Goal: Obtain resource: Download file/media

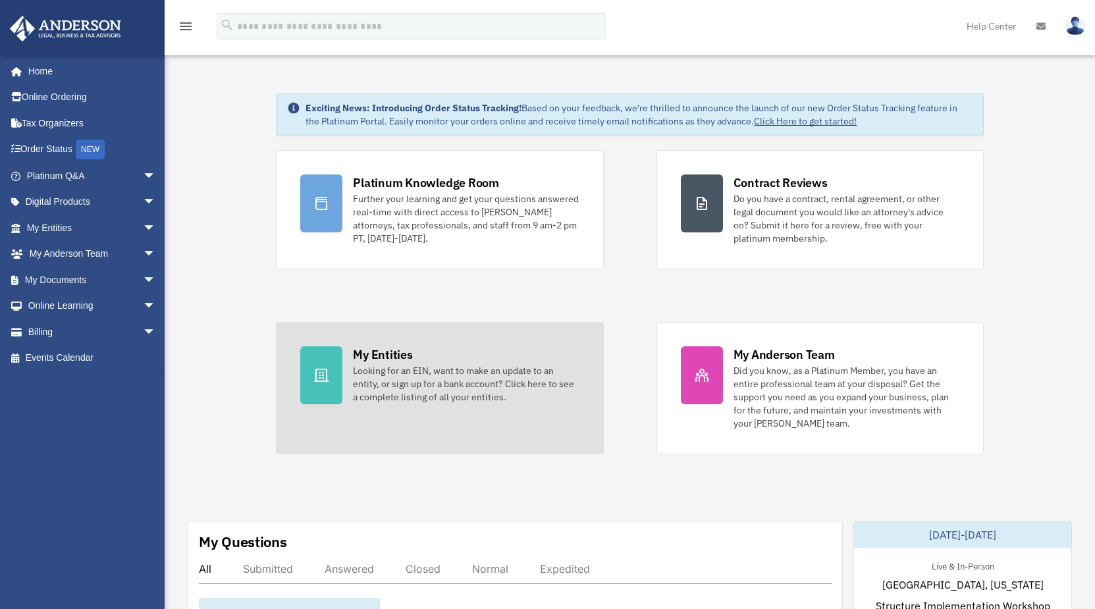
click at [376, 352] on div "My Entities" at bounding box center [382, 354] width 59 height 16
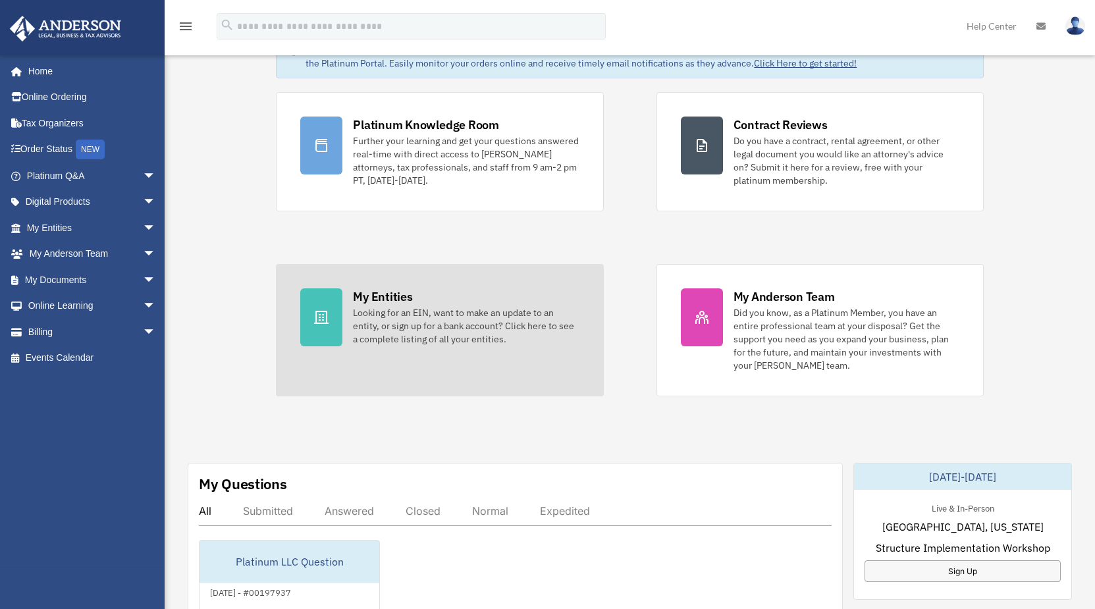
scroll to position [246, 0]
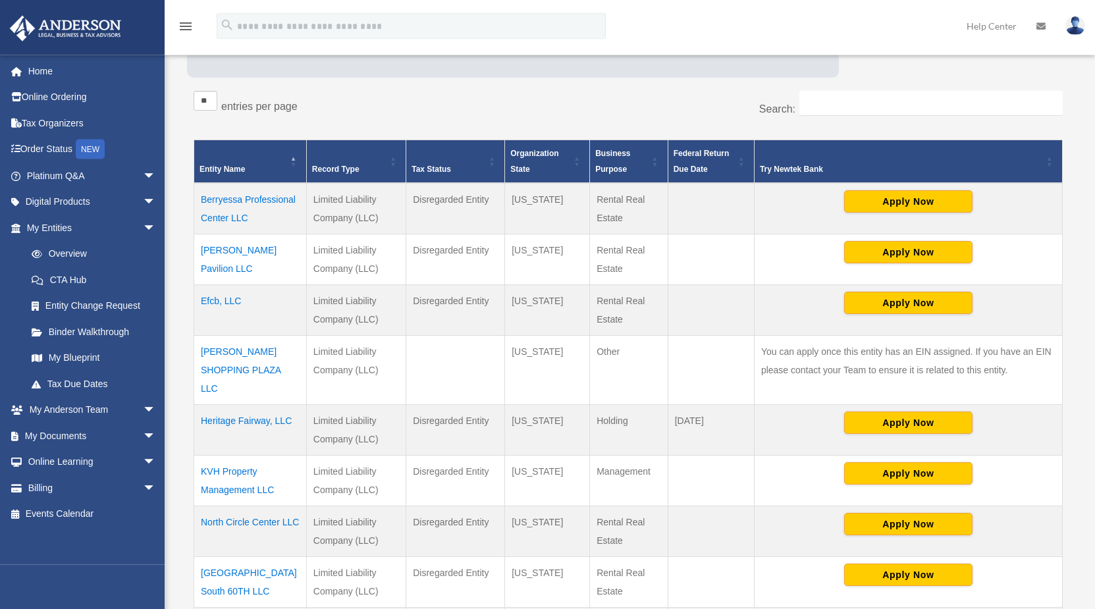
scroll to position [201, 0]
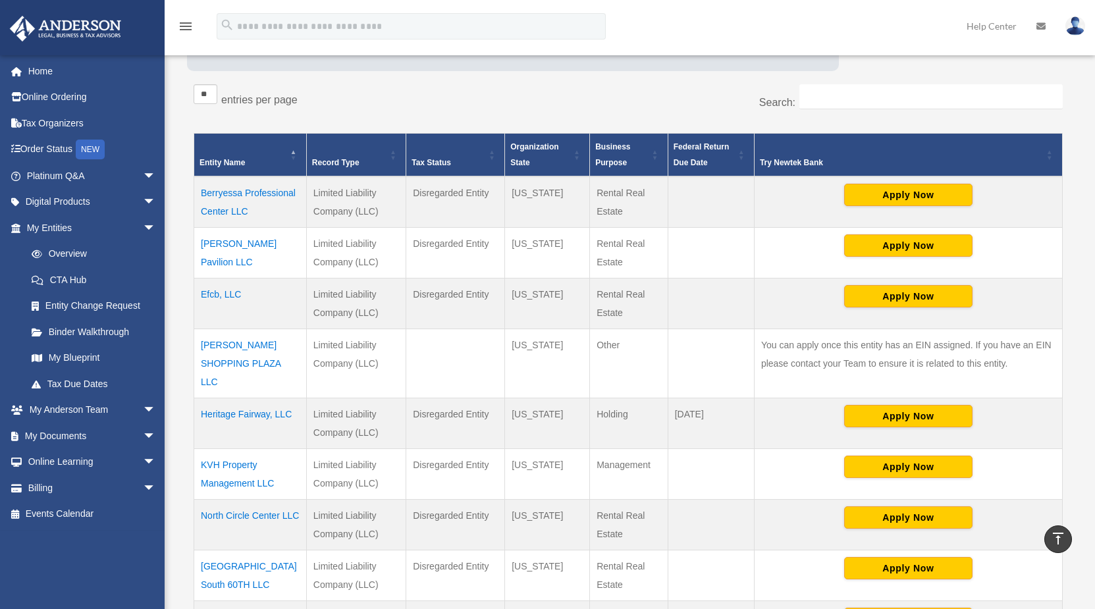
click at [234, 448] on td "KVH Property Management LLC" at bounding box center [250, 473] width 113 height 51
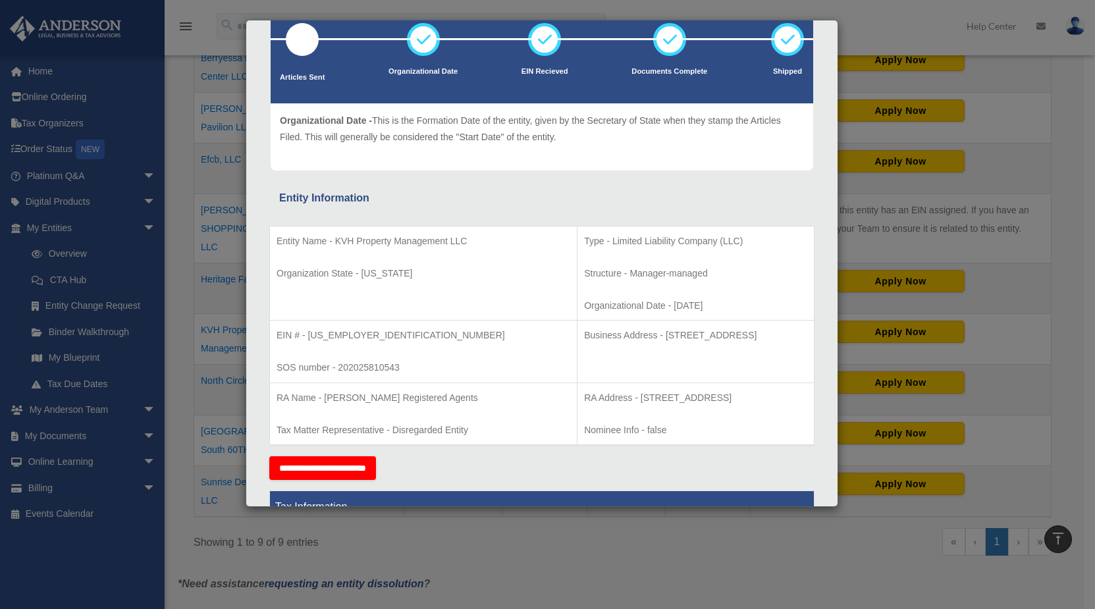
scroll to position [0, 0]
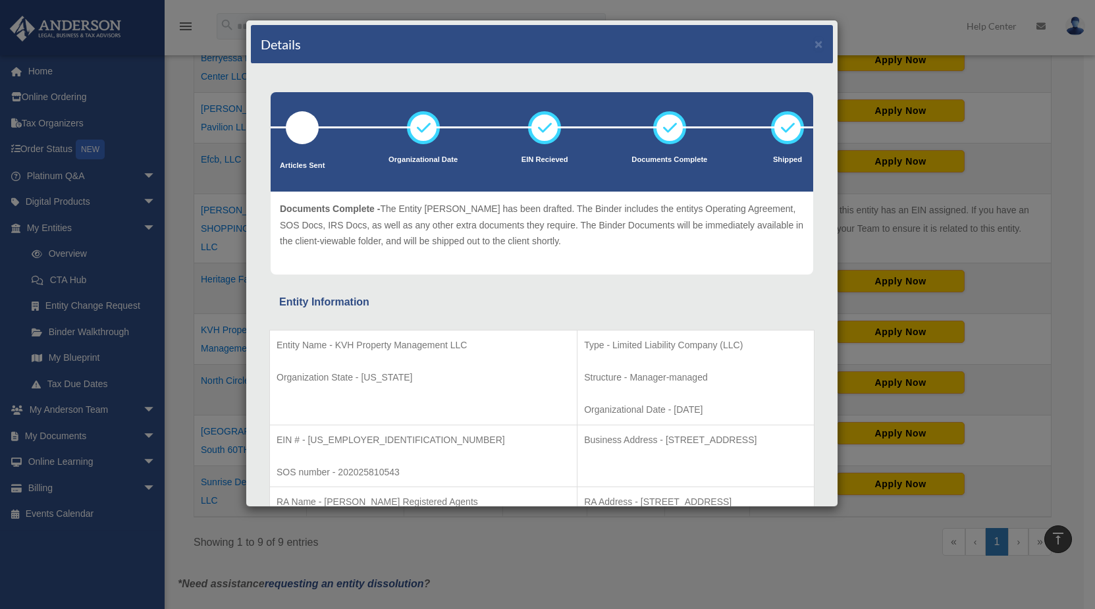
click at [803, 41] on div "Details ×" at bounding box center [542, 44] width 582 height 39
click at [814, 41] on button "×" at bounding box center [818, 44] width 9 height 14
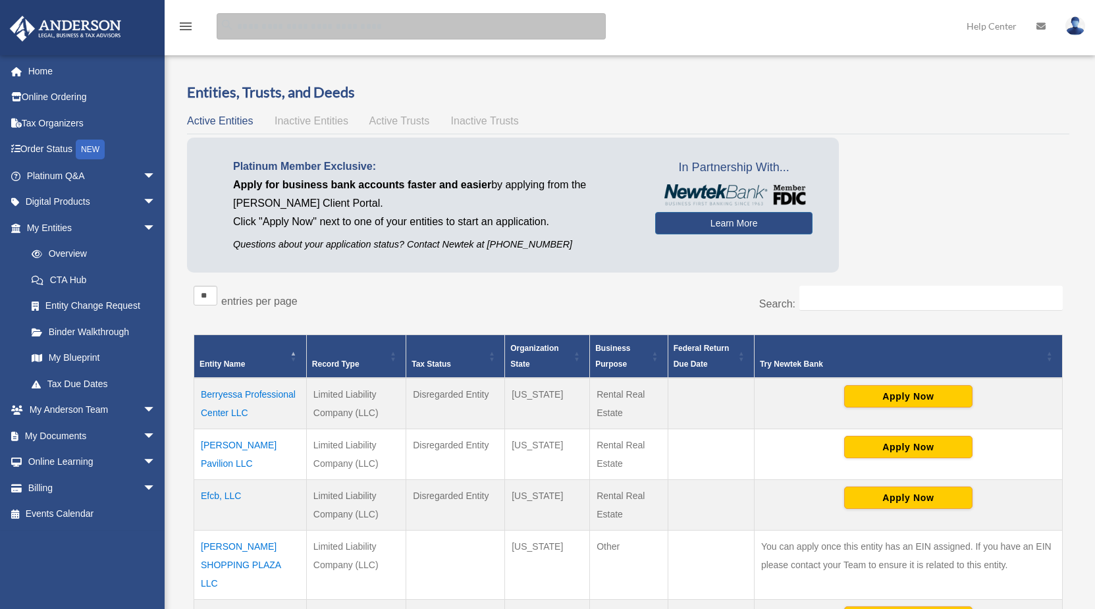
click at [281, 21] on input "search" at bounding box center [411, 26] width 389 height 26
type input "**********"
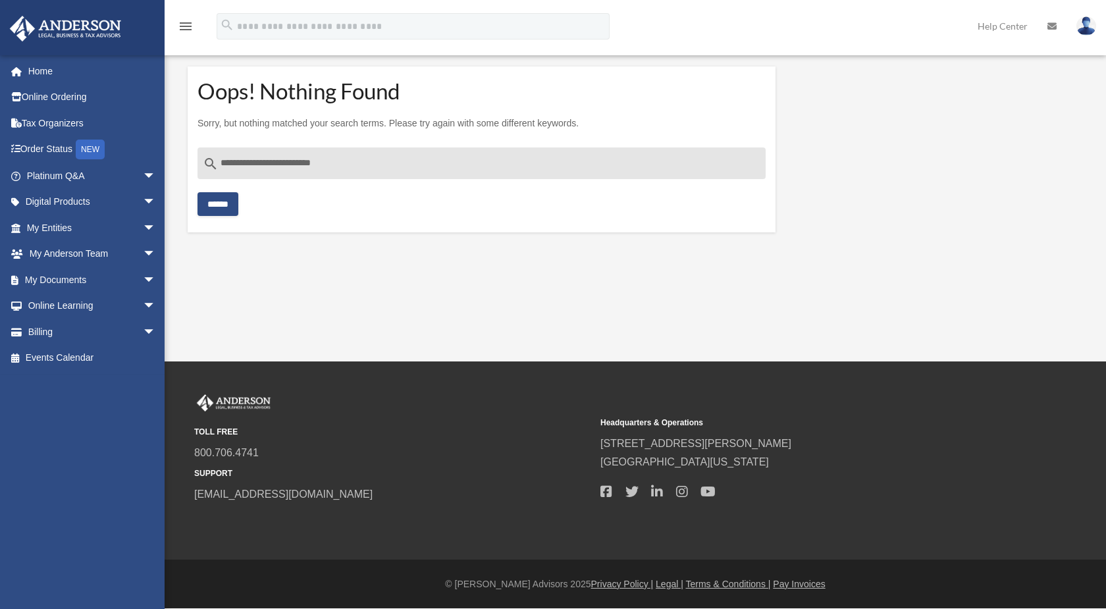
click at [227, 205] on input "******" at bounding box center [217, 204] width 41 height 24
click at [221, 199] on input "******" at bounding box center [217, 204] width 41 height 24
click at [257, 165] on input "**********" at bounding box center [481, 163] width 568 height 32
click at [143, 278] on span "arrow_drop_down" at bounding box center [156, 280] width 26 height 27
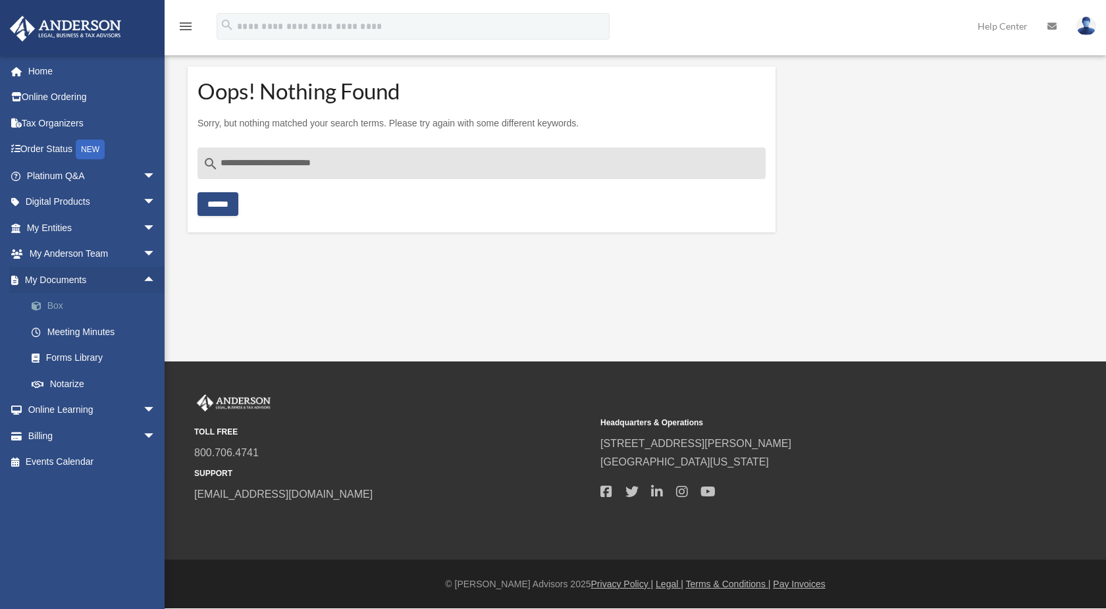
click at [66, 305] on link "Box" at bounding box center [96, 306] width 157 height 26
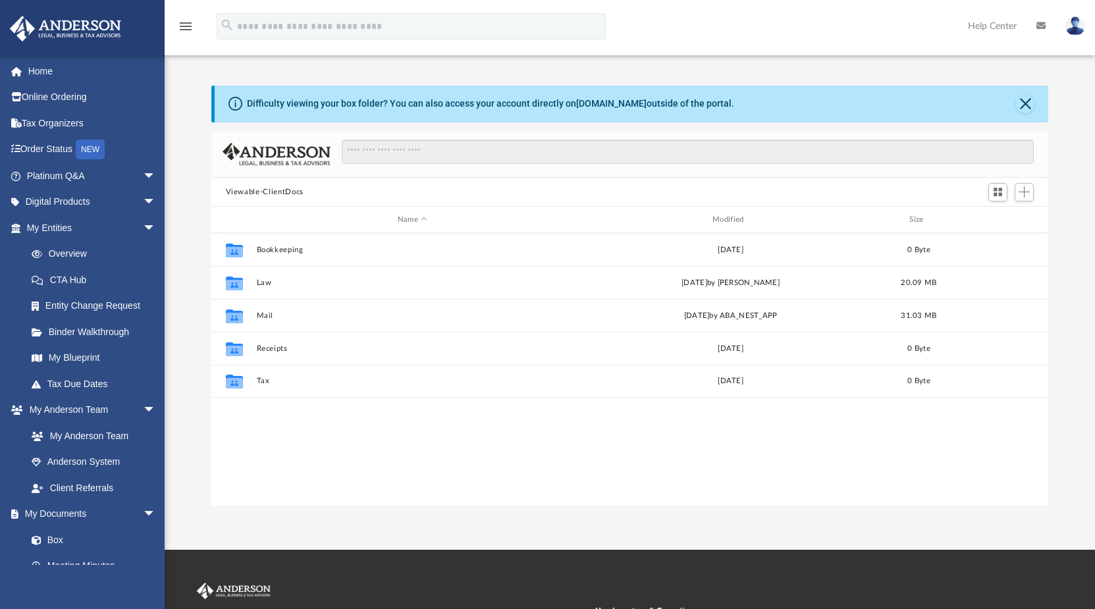
scroll to position [288, 826]
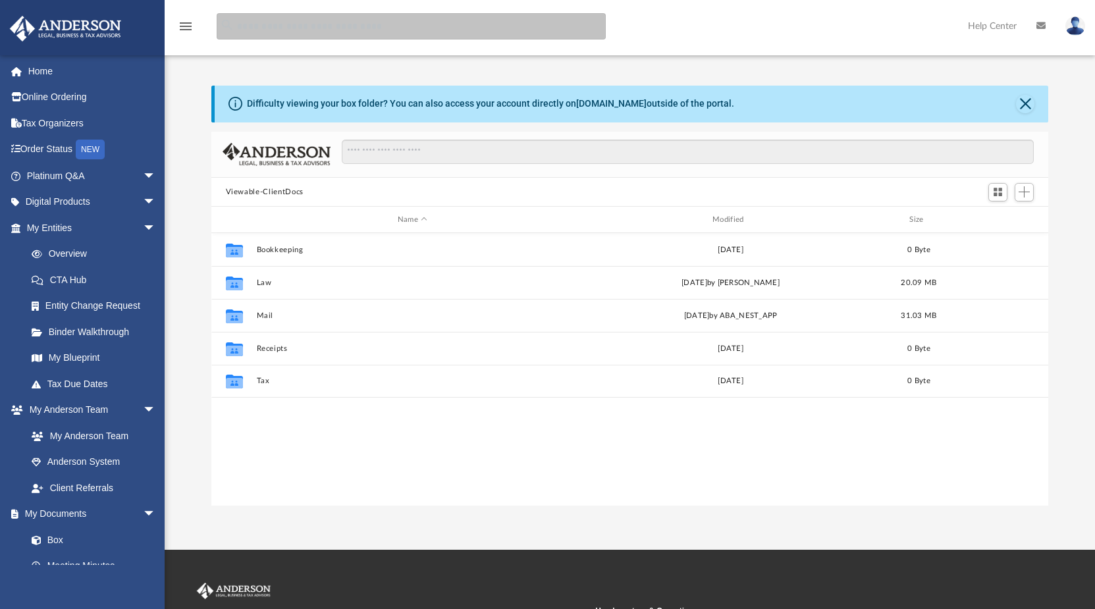
click at [298, 28] on input "search" at bounding box center [411, 26] width 389 height 26
type input "***"
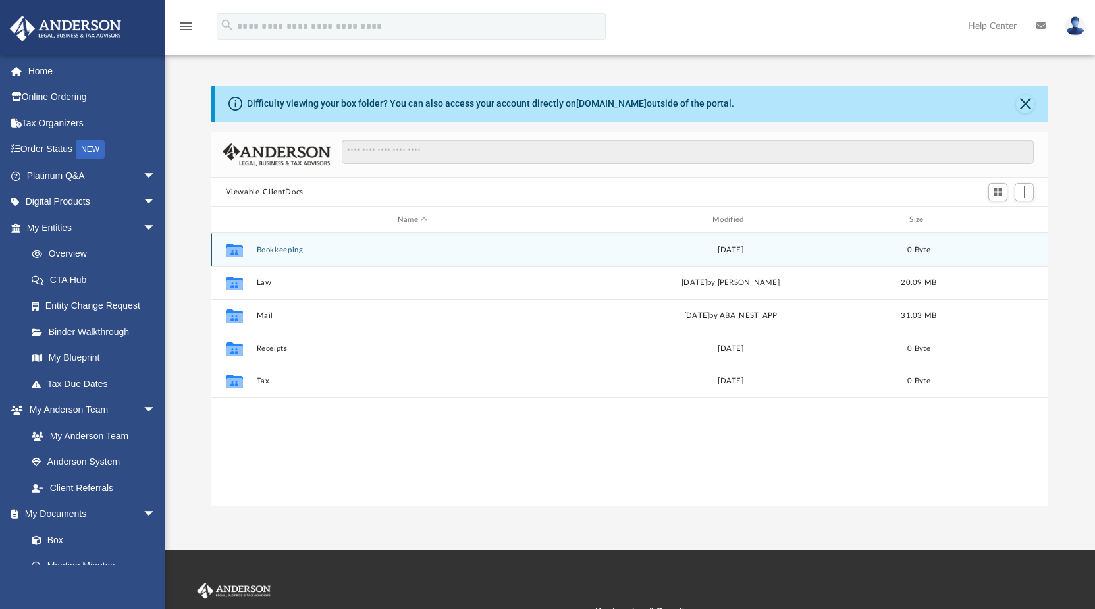
scroll to position [288, 826]
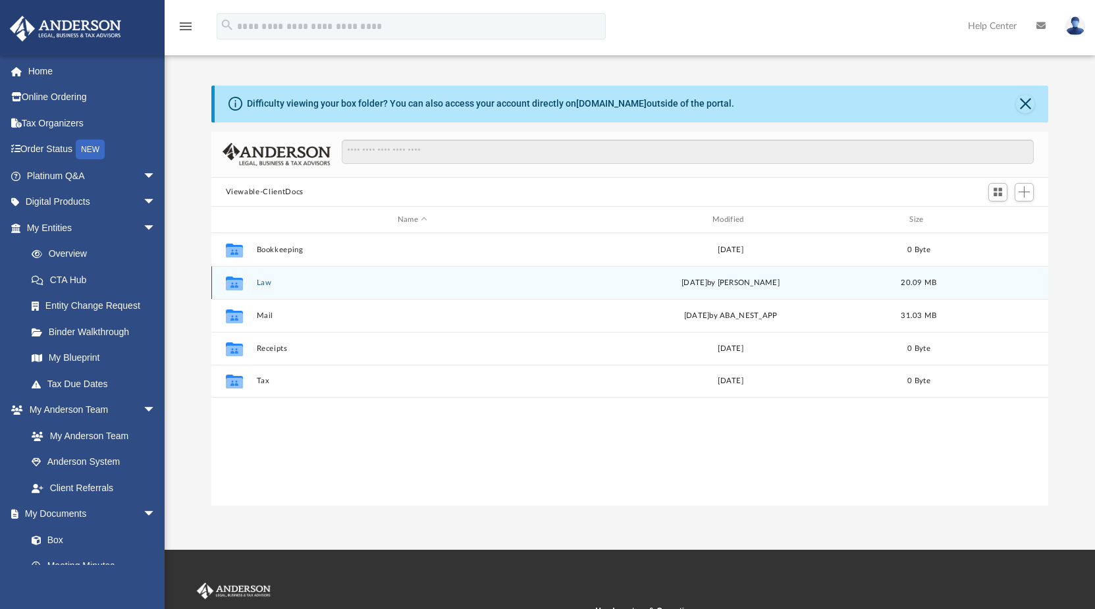
click at [264, 284] on button "Law" at bounding box center [412, 282] width 312 height 9
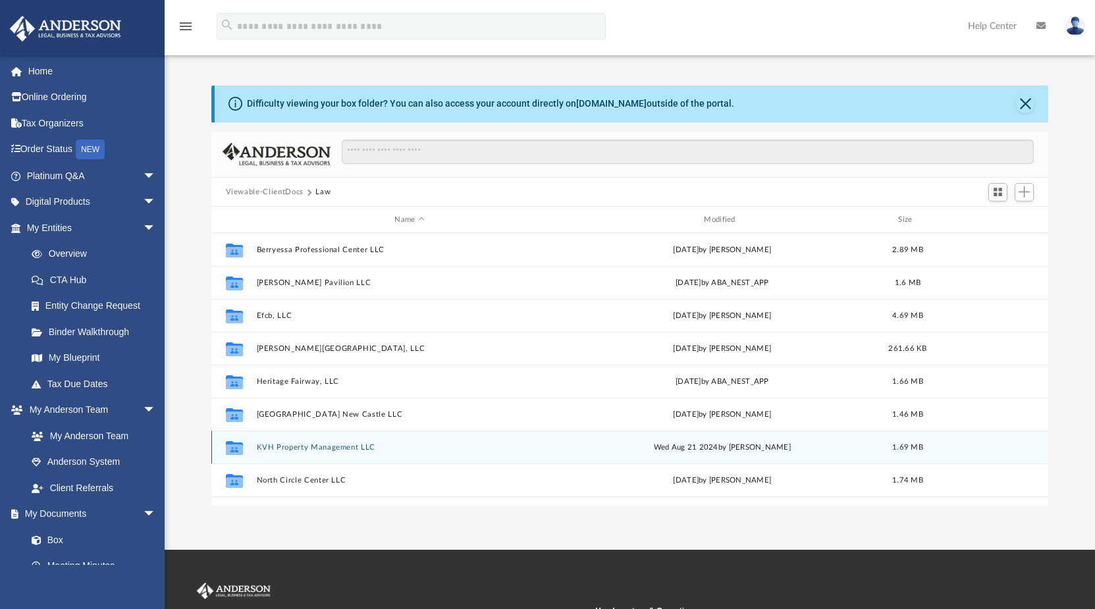
click at [306, 447] on button "KVH Property Management LLC" at bounding box center [409, 447] width 307 height 9
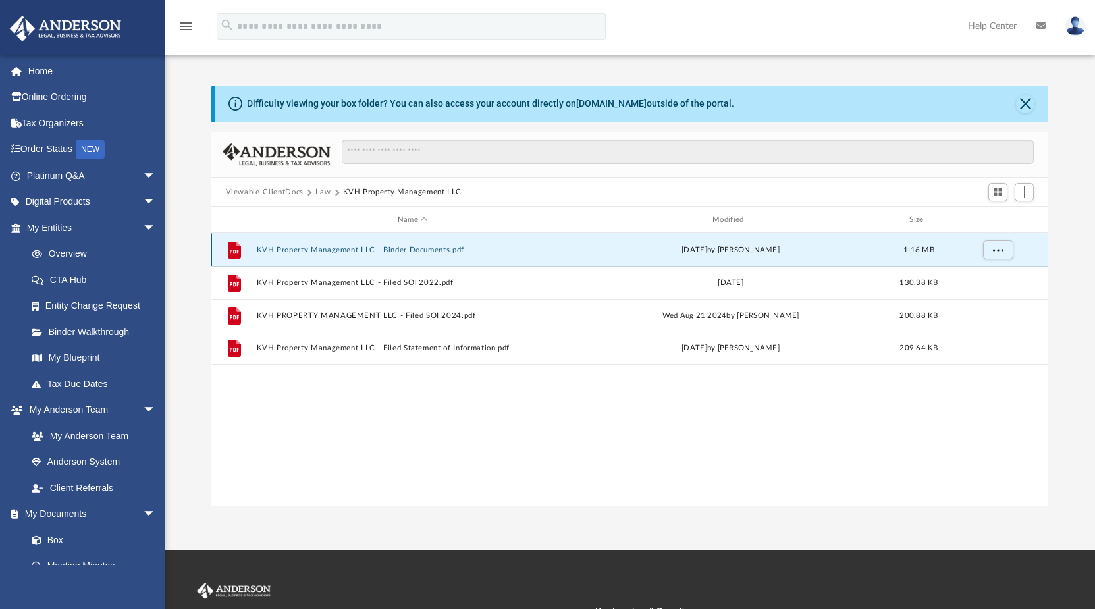
click at [330, 249] on button "KVH Property Management LLC - Binder Documents.pdf" at bounding box center [412, 250] width 312 height 9
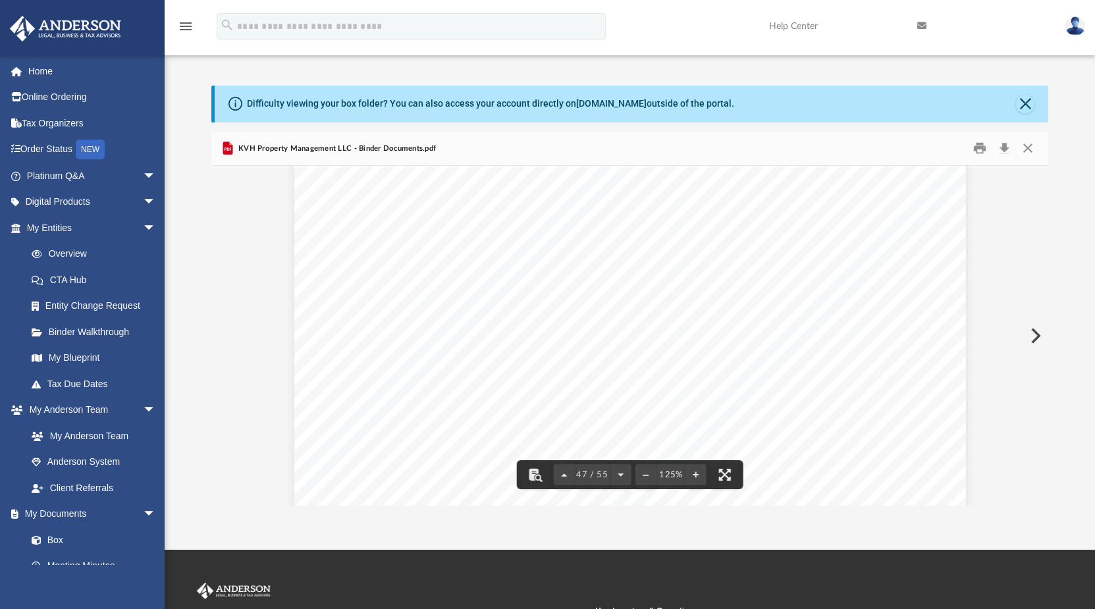
scroll to position [41073, 0]
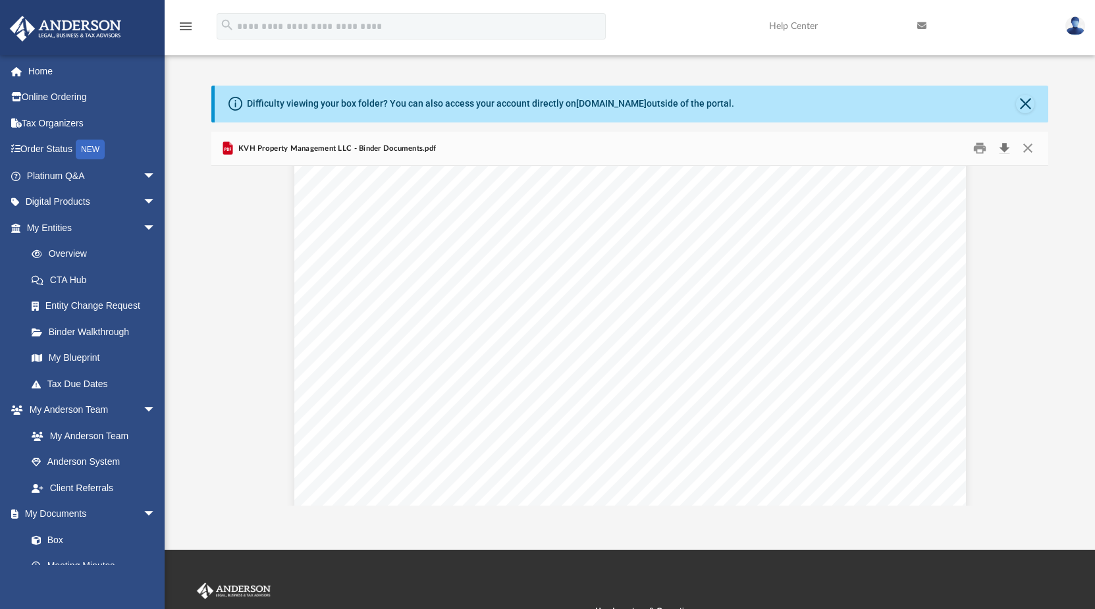
click at [1002, 147] on button "Download" at bounding box center [1004, 148] width 24 height 20
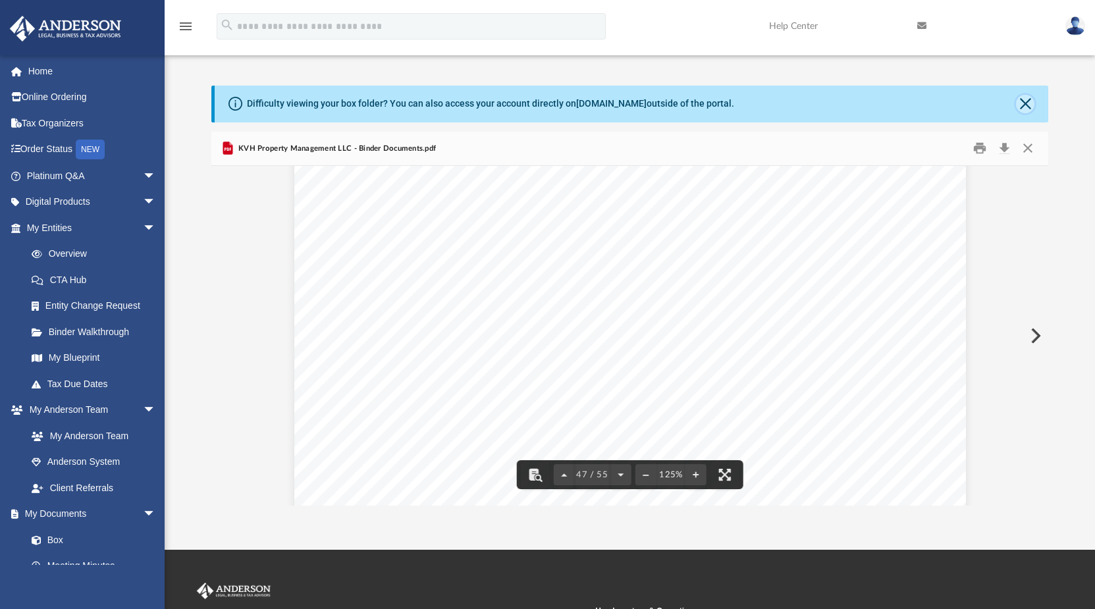
click at [1025, 101] on button "Close" at bounding box center [1025, 104] width 18 height 18
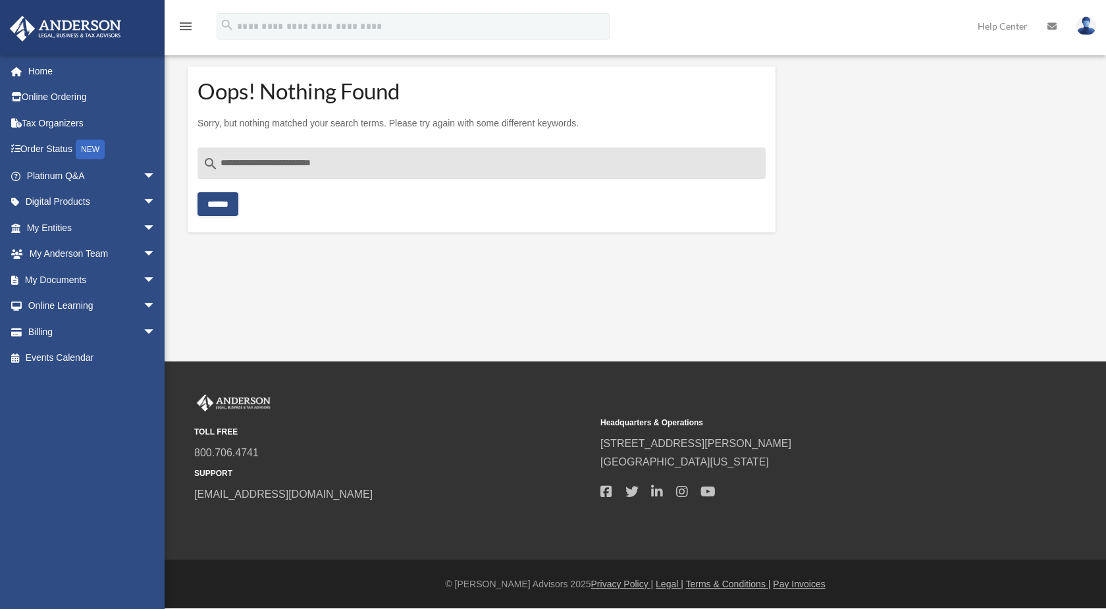
click at [1060, 414] on div "TOLL FREE 800.706.4741 SUPPORT info@andersonadvisors.com Headquarters & Operati…" at bounding box center [635, 448] width 882 height 109
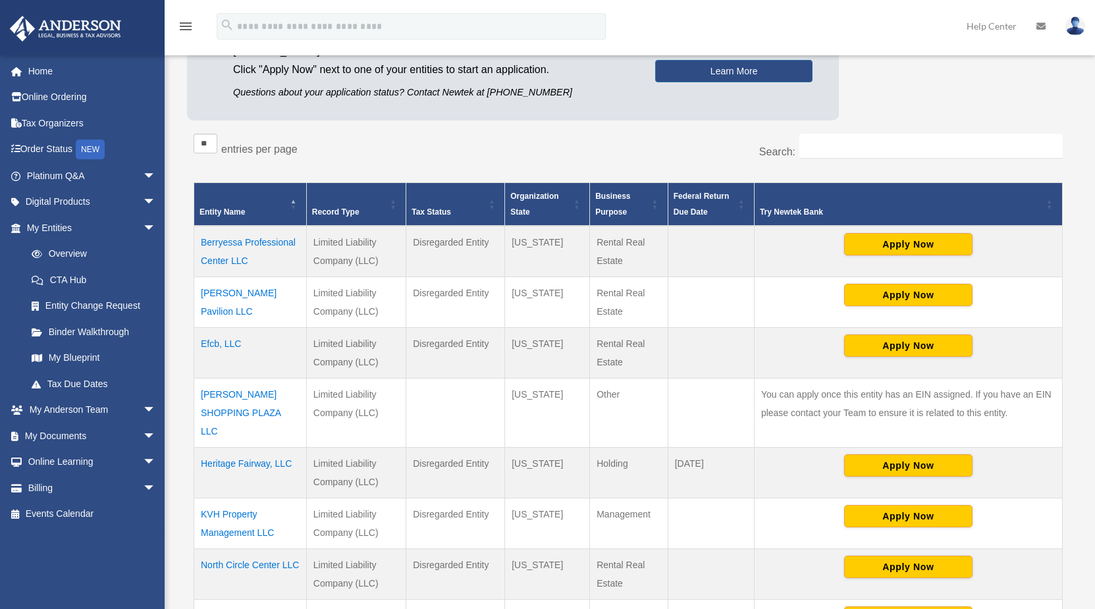
scroll to position [269, 0]
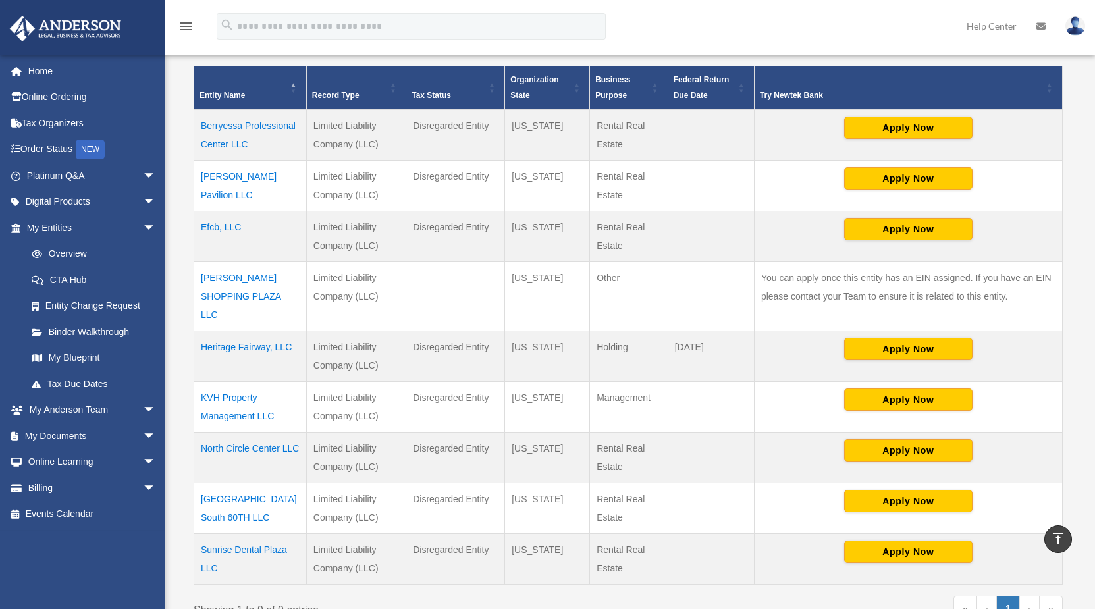
click at [236, 386] on td "KVH Property Management LLC" at bounding box center [250, 406] width 113 height 51
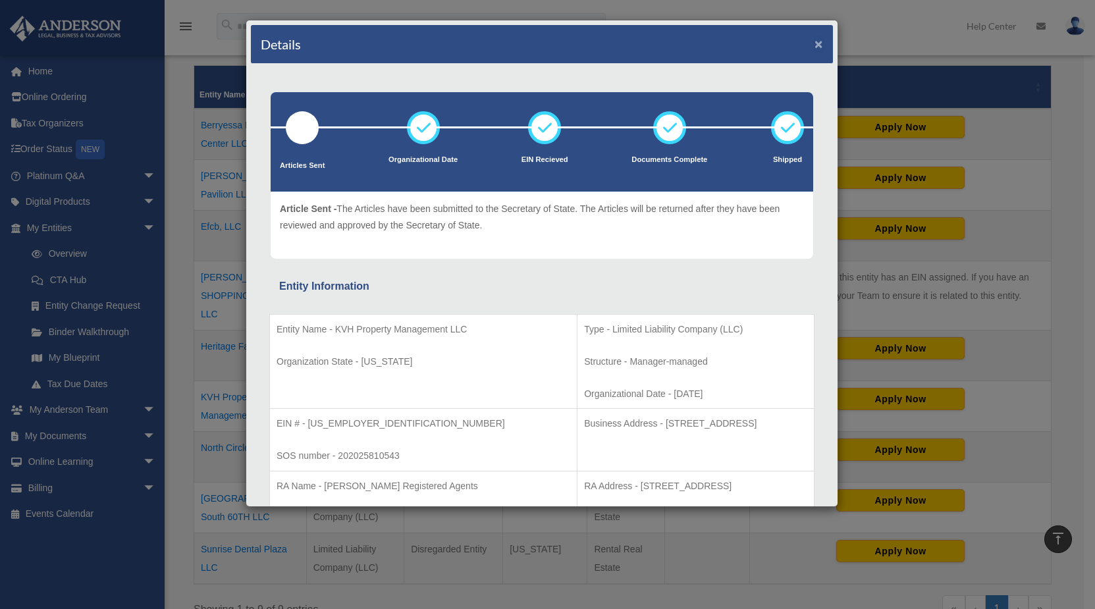
click at [814, 43] on button "×" at bounding box center [818, 44] width 9 height 14
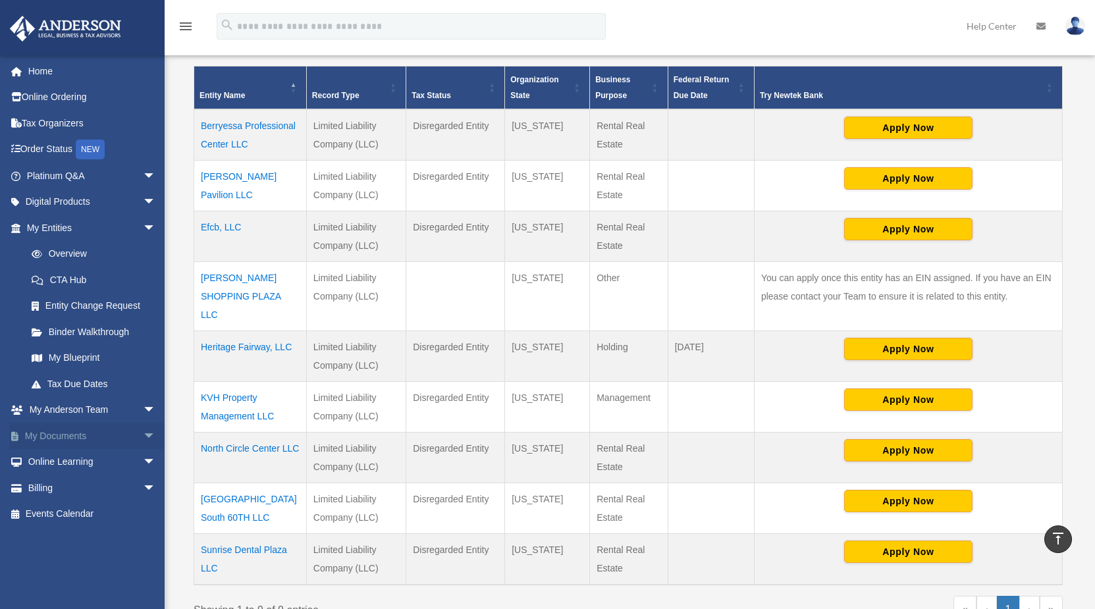
click at [63, 439] on link "My Documents arrow_drop_down" at bounding box center [92, 436] width 167 height 26
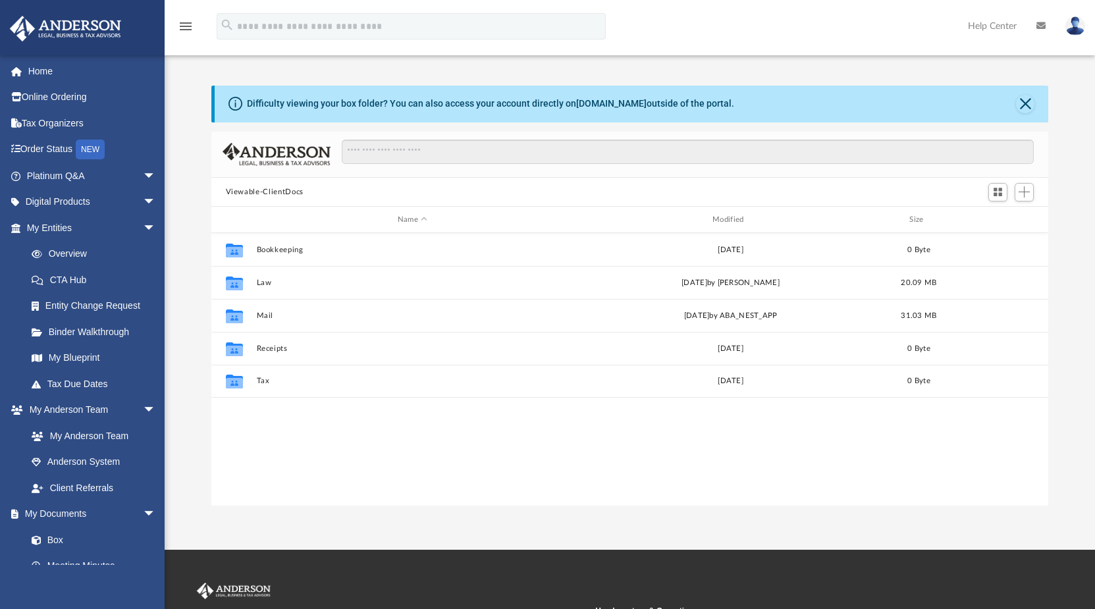
scroll to position [288, 826]
click at [839, 32] on div "menu search Site Menu add [EMAIL_ADDRESS][DOMAIN_NAME] My Profile Reset Passwor…" at bounding box center [547, 32] width 1075 height 45
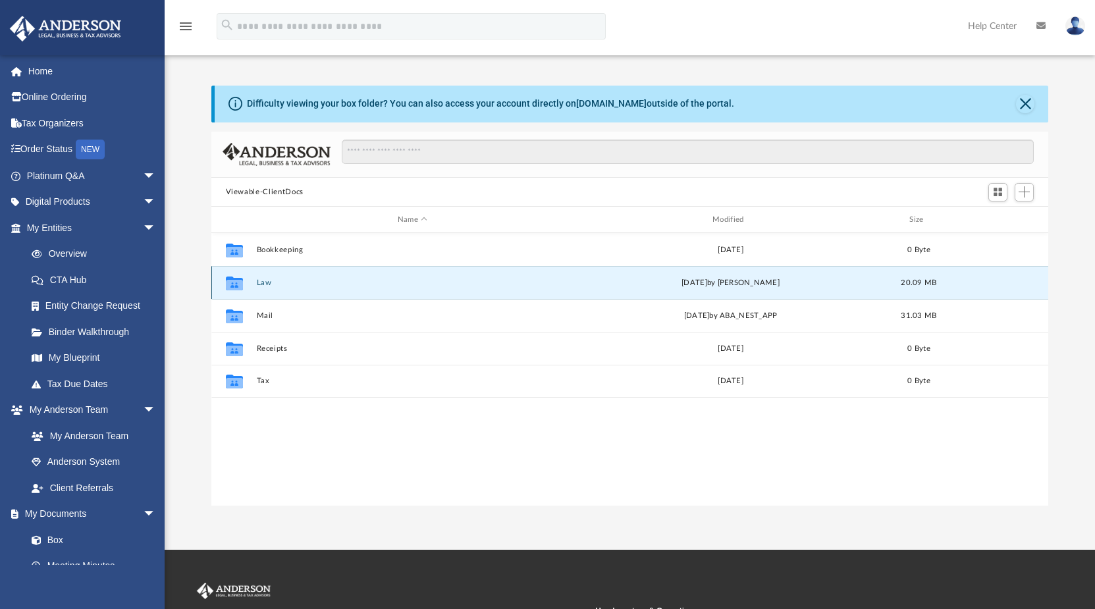
click at [265, 281] on button "Law" at bounding box center [412, 282] width 312 height 9
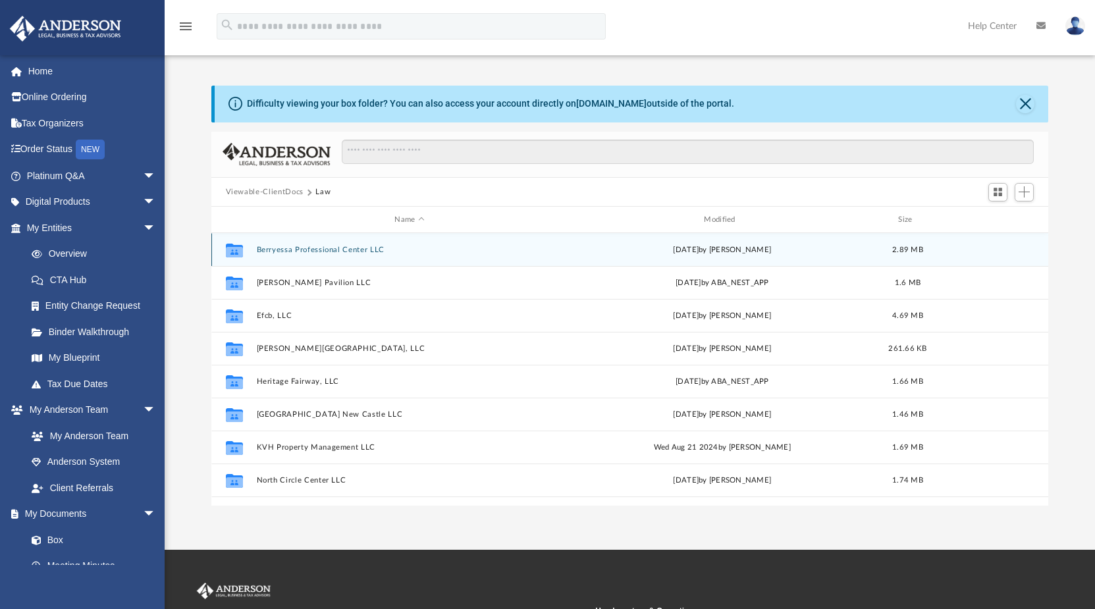
click at [236, 248] on icon "grid" at bounding box center [233, 252] width 17 height 11
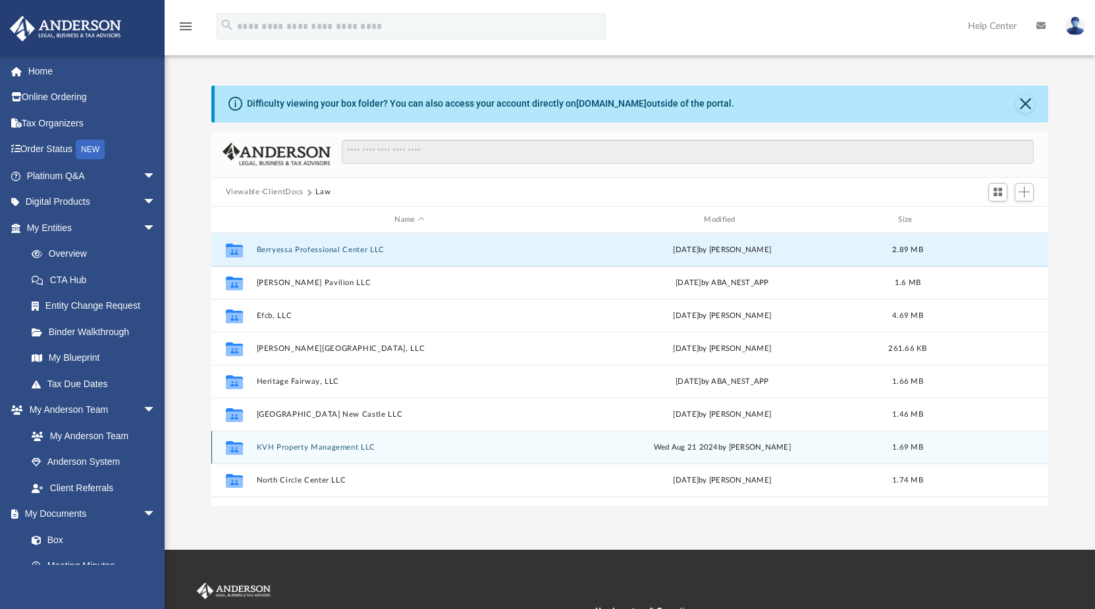
click at [241, 445] on icon "grid" at bounding box center [233, 449] width 17 height 11
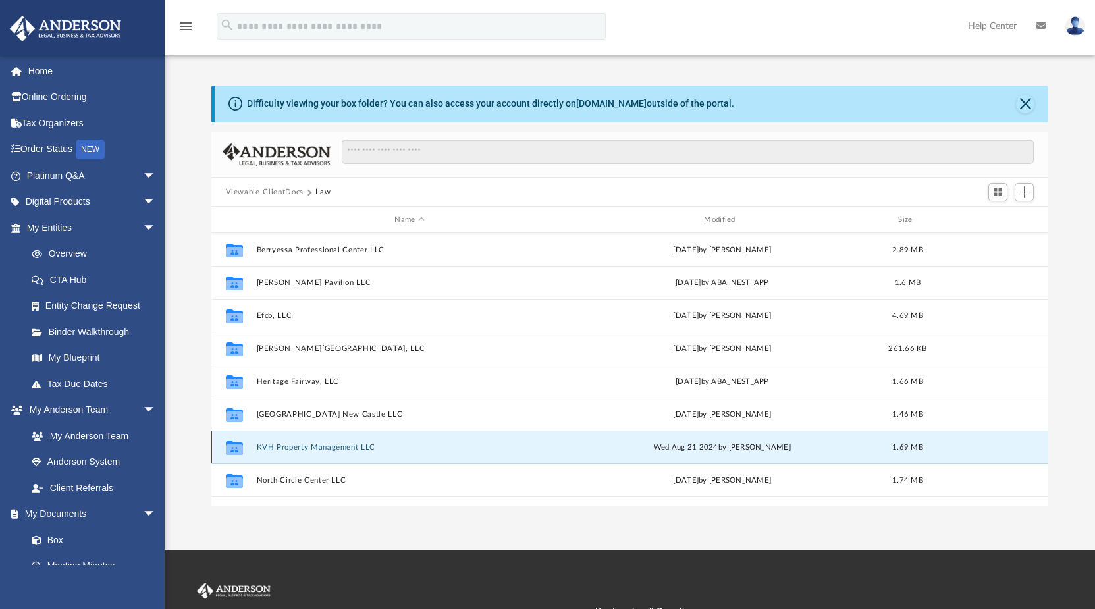
click at [242, 444] on g "grid" at bounding box center [233, 448] width 17 height 14
click at [263, 444] on button "KVH Property Management LLC" at bounding box center [409, 447] width 307 height 9
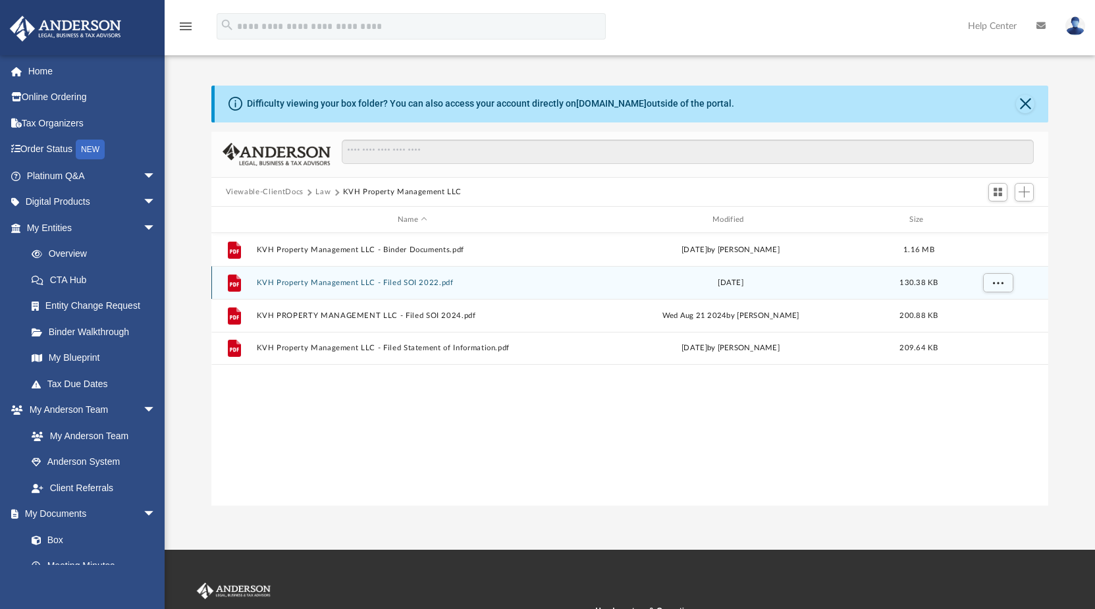
click at [354, 281] on button "KVH Property Management LLC - Filed SOI 2022.pdf" at bounding box center [412, 282] width 312 height 9
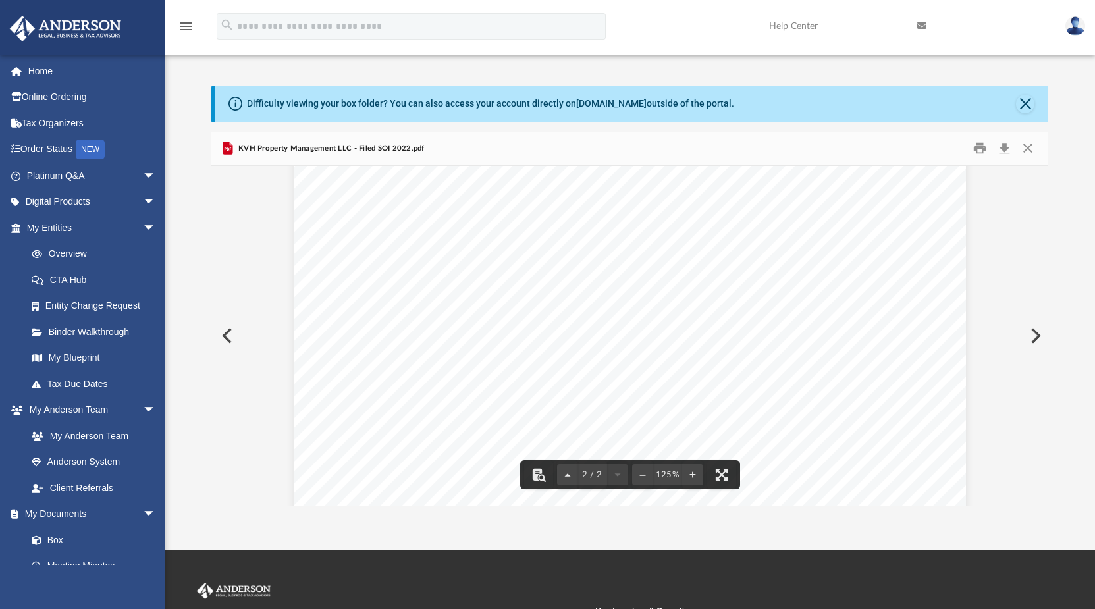
scroll to position [1284, 0]
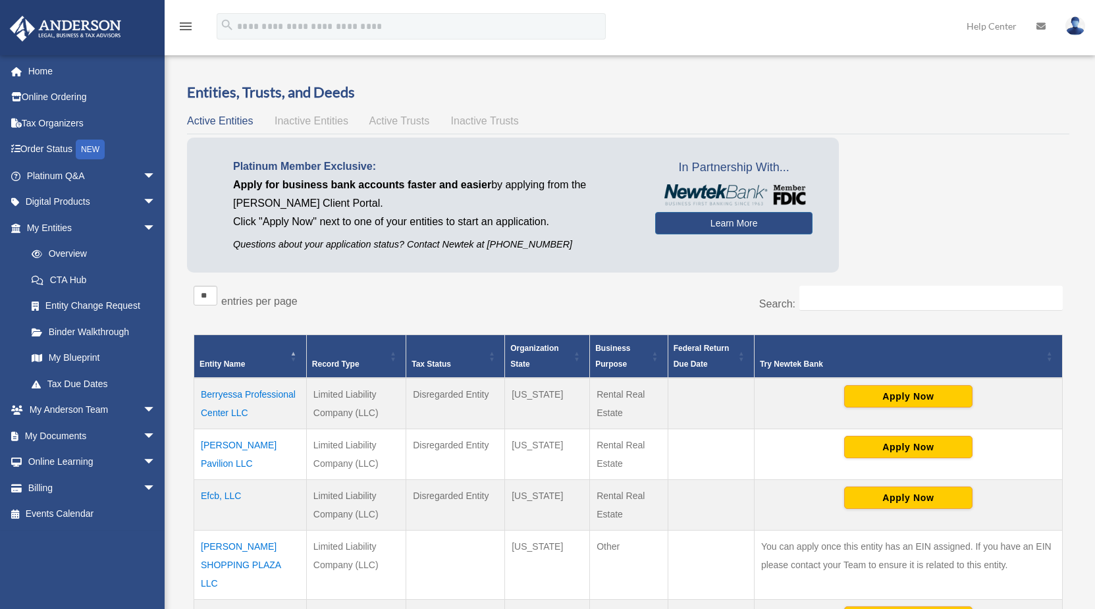
scroll to position [269, 0]
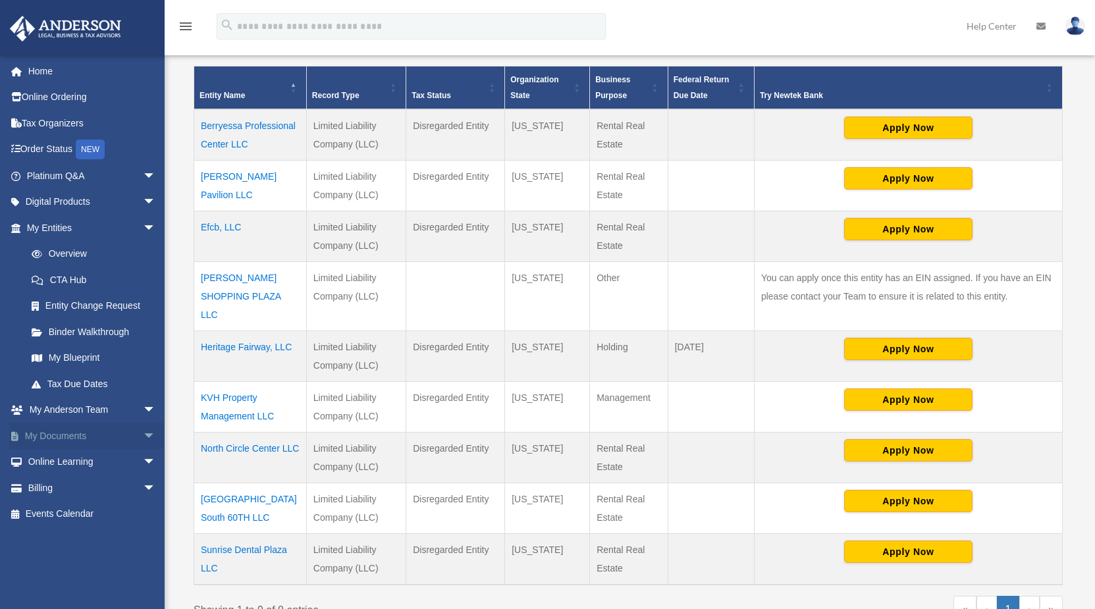
click at [98, 431] on link "My Documents arrow_drop_down" at bounding box center [92, 436] width 167 height 26
click at [143, 437] on span "arrow_drop_down" at bounding box center [156, 436] width 26 height 27
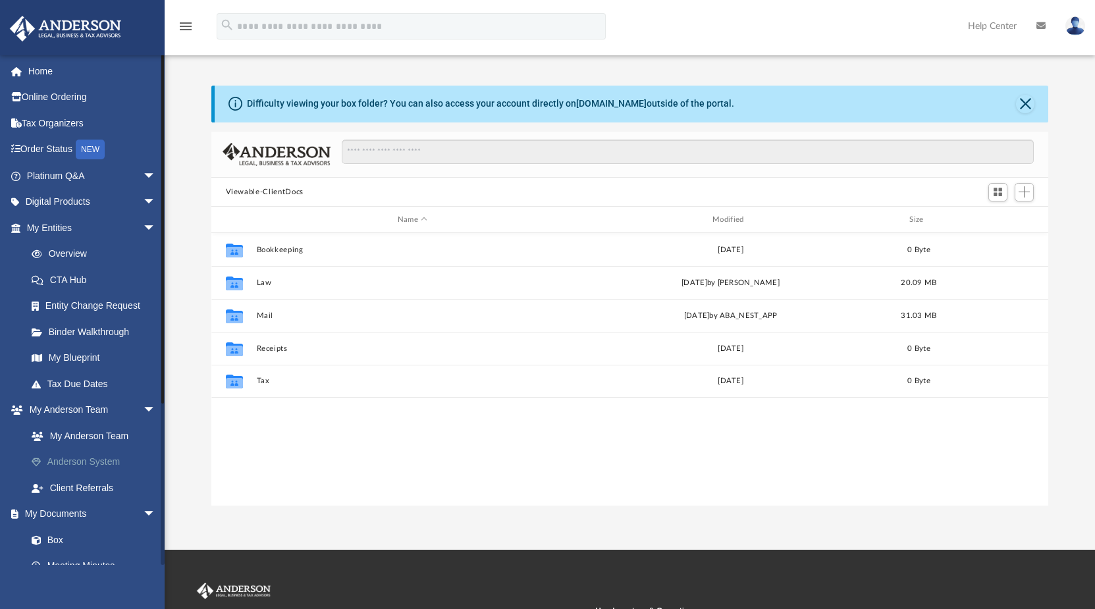
scroll to position [288, 826]
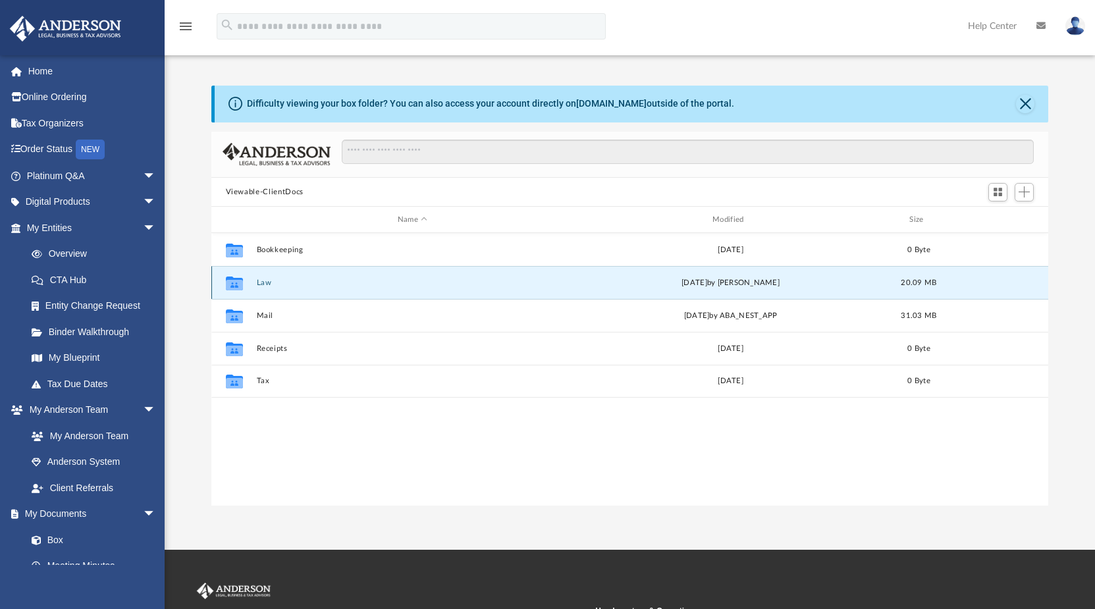
click at [263, 279] on button "Law" at bounding box center [412, 282] width 312 height 9
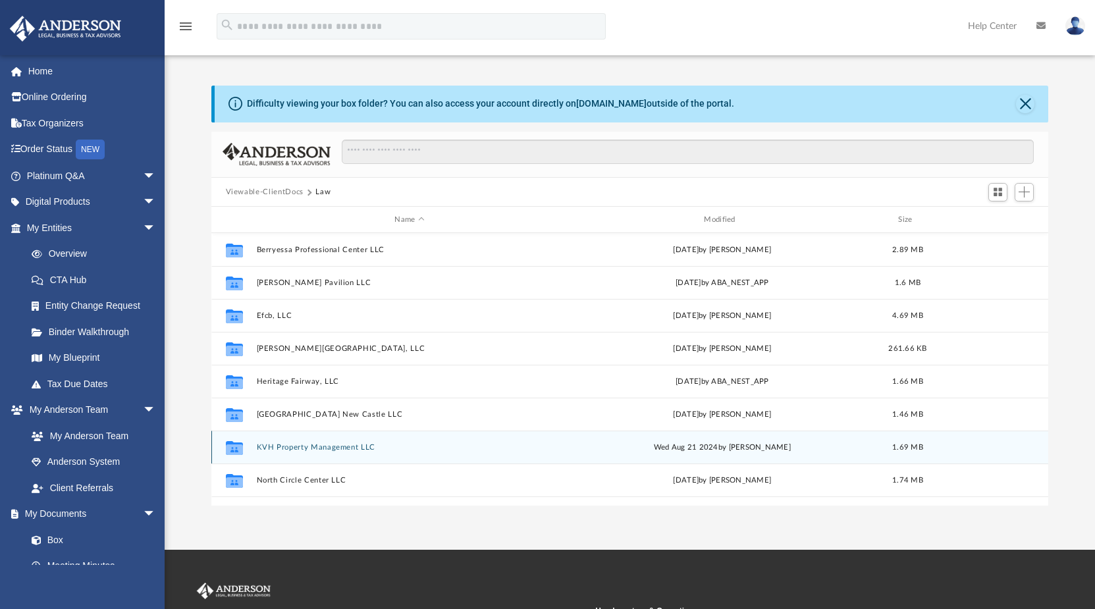
click at [274, 445] on button "KVH Property Management LLC" at bounding box center [409, 447] width 307 height 9
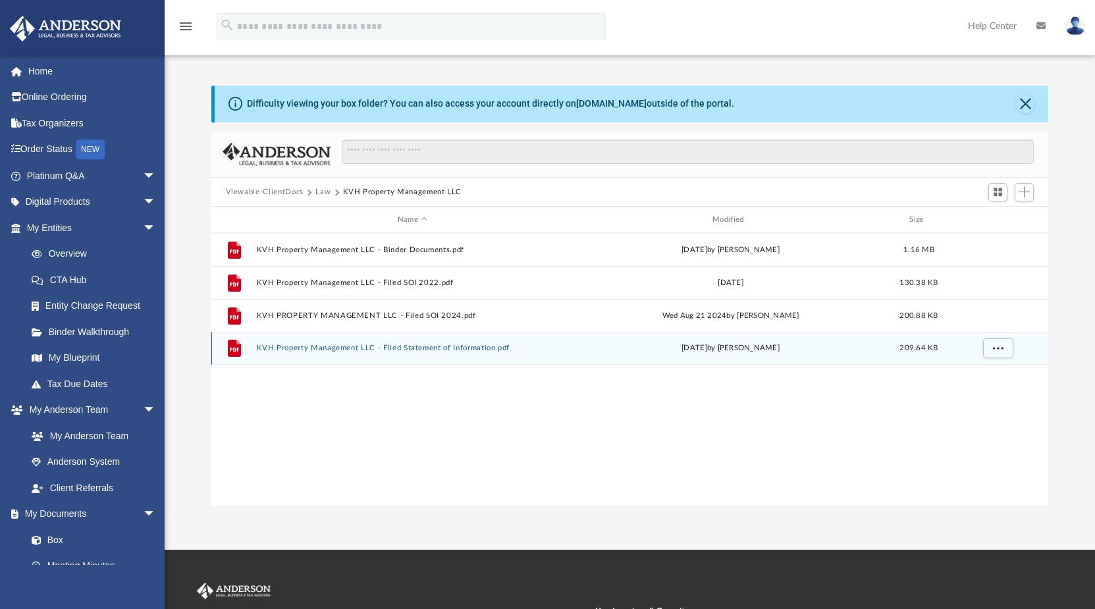
click at [348, 350] on button "KVH Property Management LLC - Filed Statement of Information.pdf" at bounding box center [412, 348] width 312 height 9
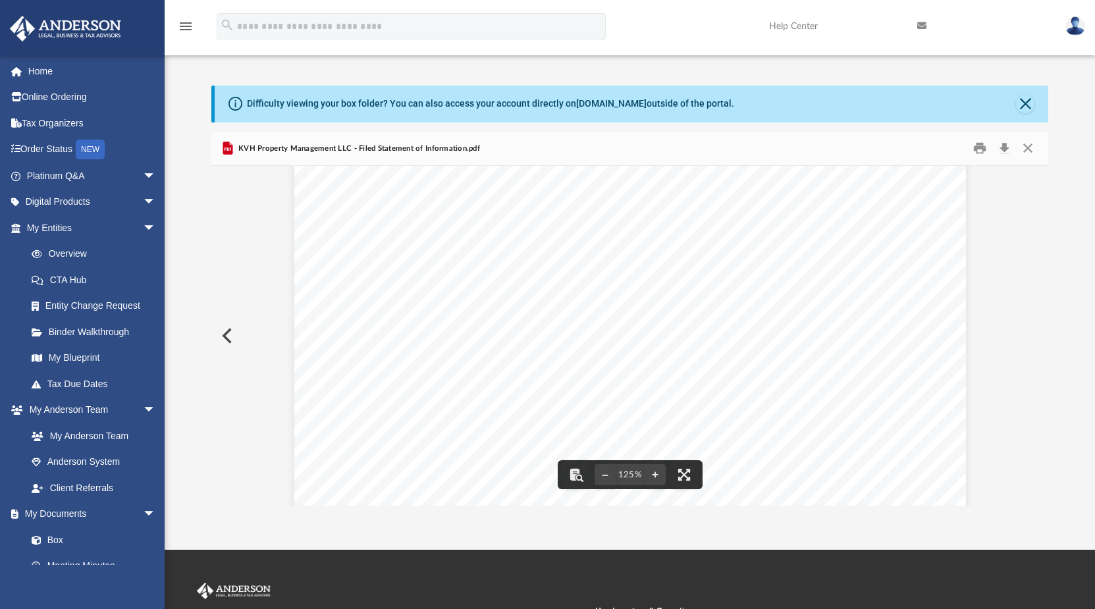
scroll to position [51, 0]
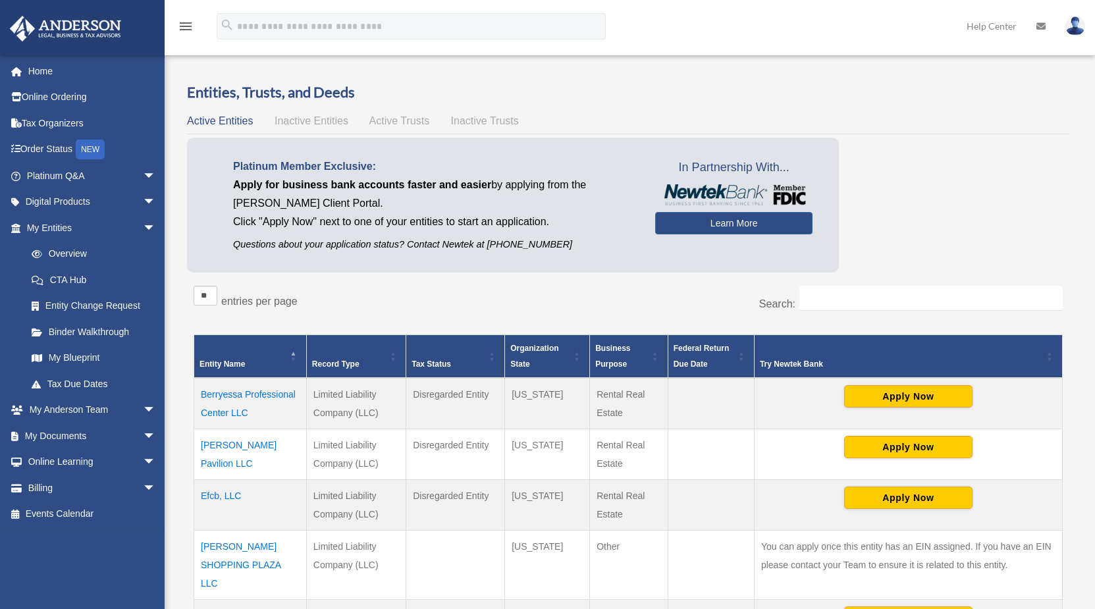
scroll to position [269, 0]
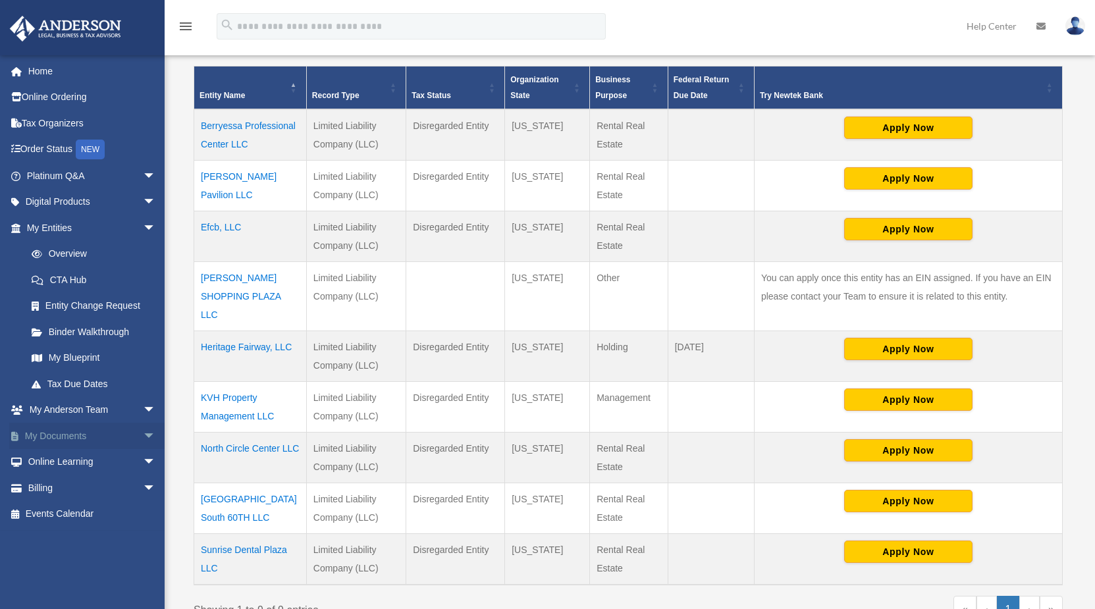
click at [82, 434] on link "My Documents arrow_drop_down" at bounding box center [92, 436] width 167 height 26
click at [143, 432] on span "arrow_drop_down" at bounding box center [156, 436] width 26 height 27
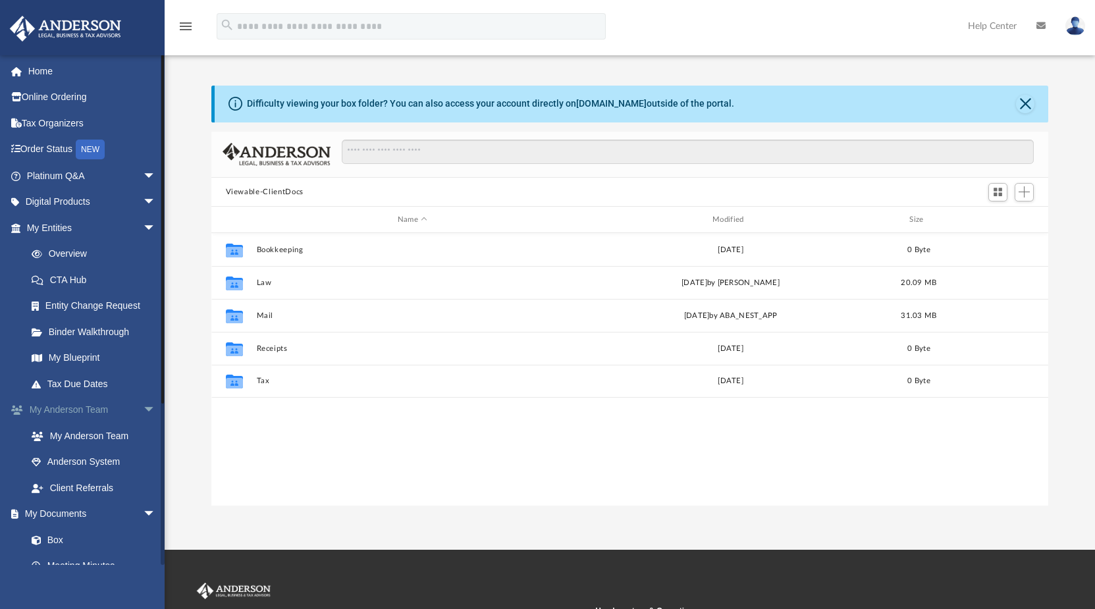
scroll to position [288, 826]
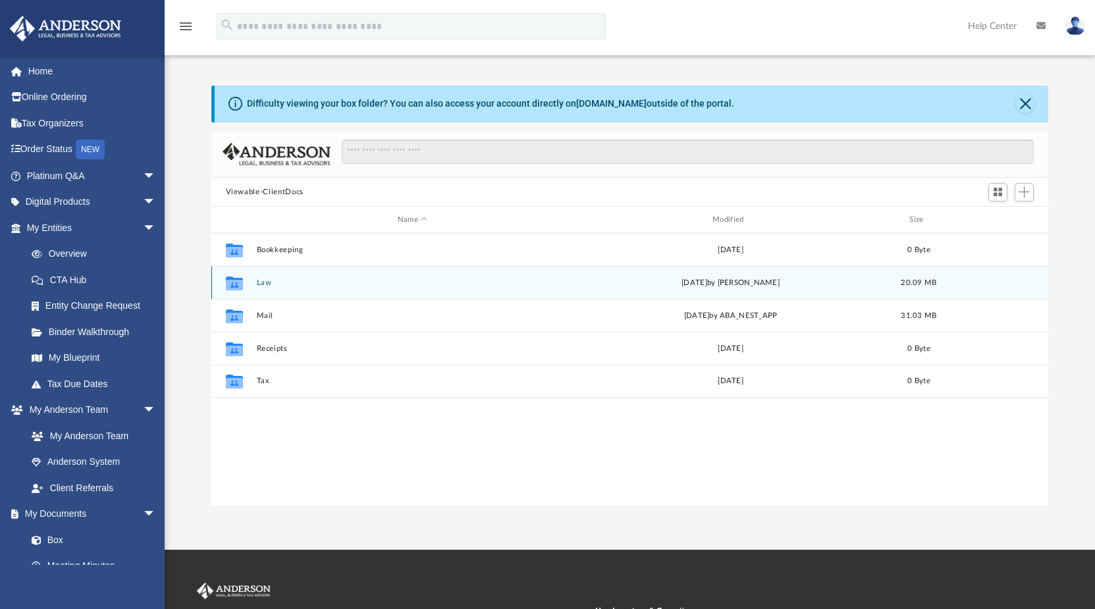
click at [259, 278] on div "Collaborated Folder Law [DATE] by [PERSON_NAME] 20.09 MB" at bounding box center [629, 282] width 837 height 33
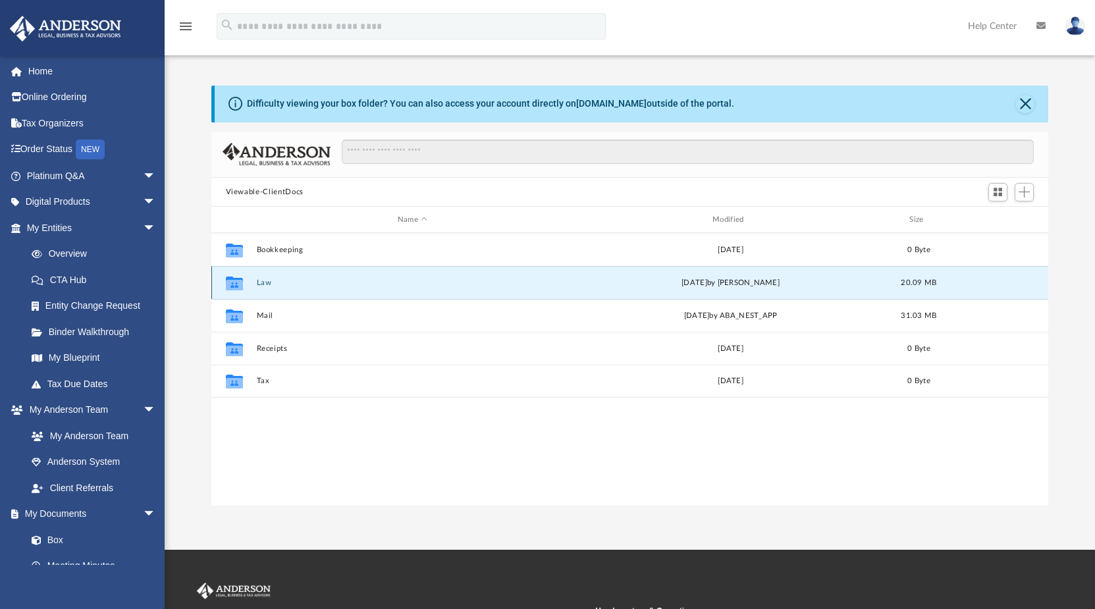
click at [273, 281] on button "Law" at bounding box center [412, 282] width 312 height 9
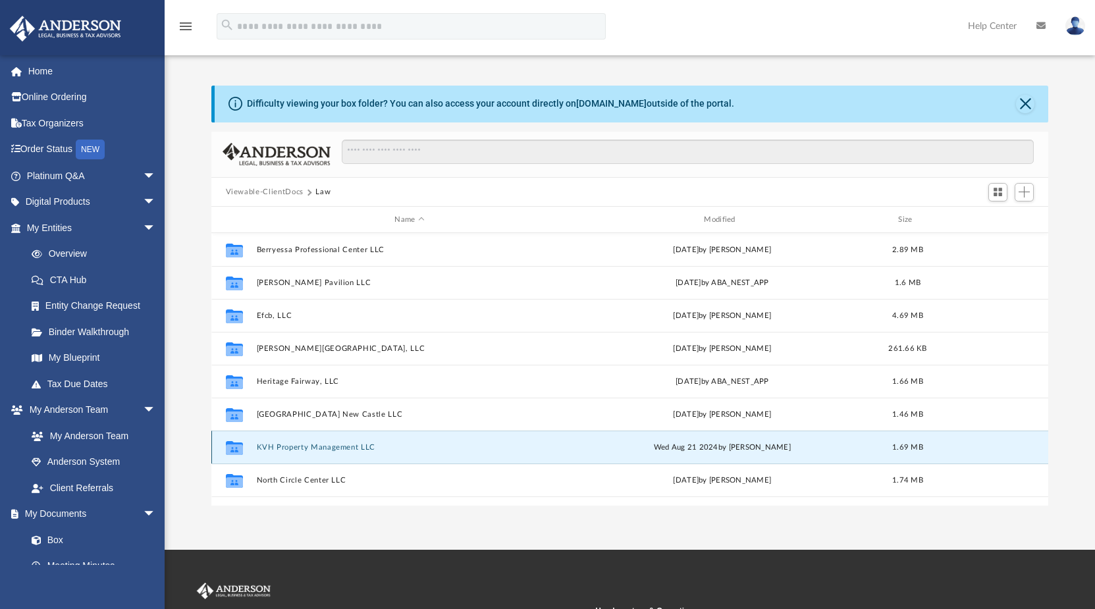
click at [273, 445] on button "KVH Property Management LLC" at bounding box center [409, 447] width 307 height 9
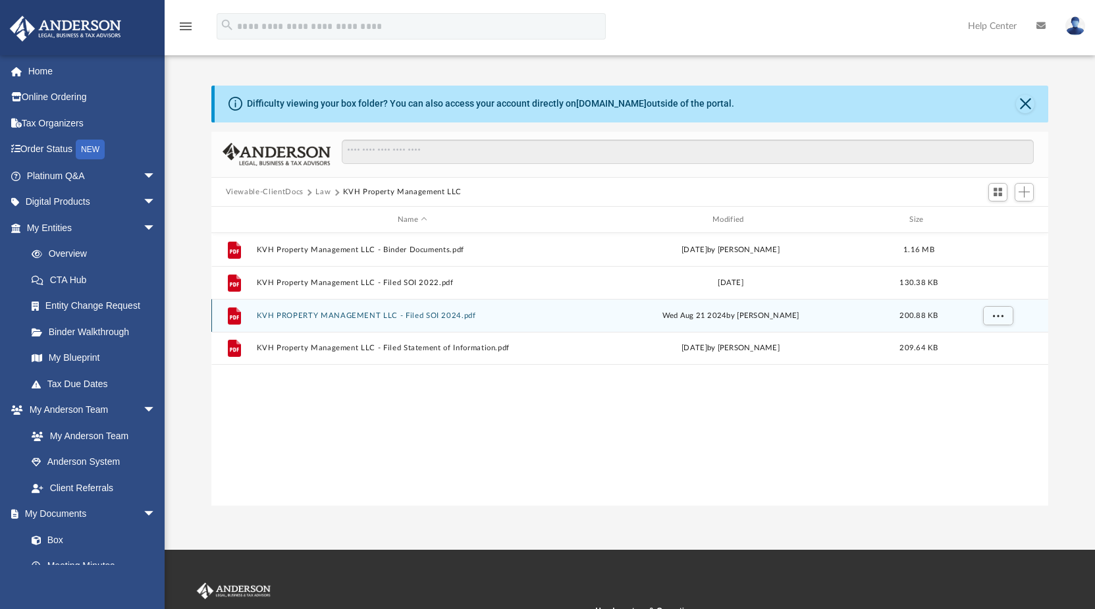
click at [382, 313] on button "KVH PROPERTY MANAGEMENT LLC - Filed SOI 2024.pdf" at bounding box center [412, 315] width 312 height 9
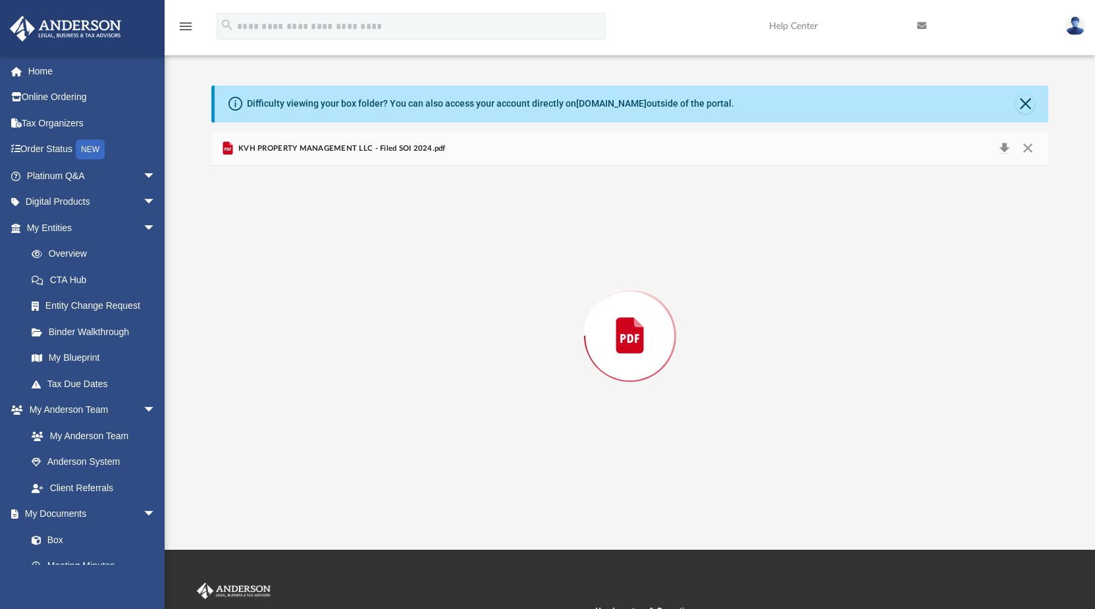
click at [382, 313] on div "Preview" at bounding box center [629, 336] width 837 height 340
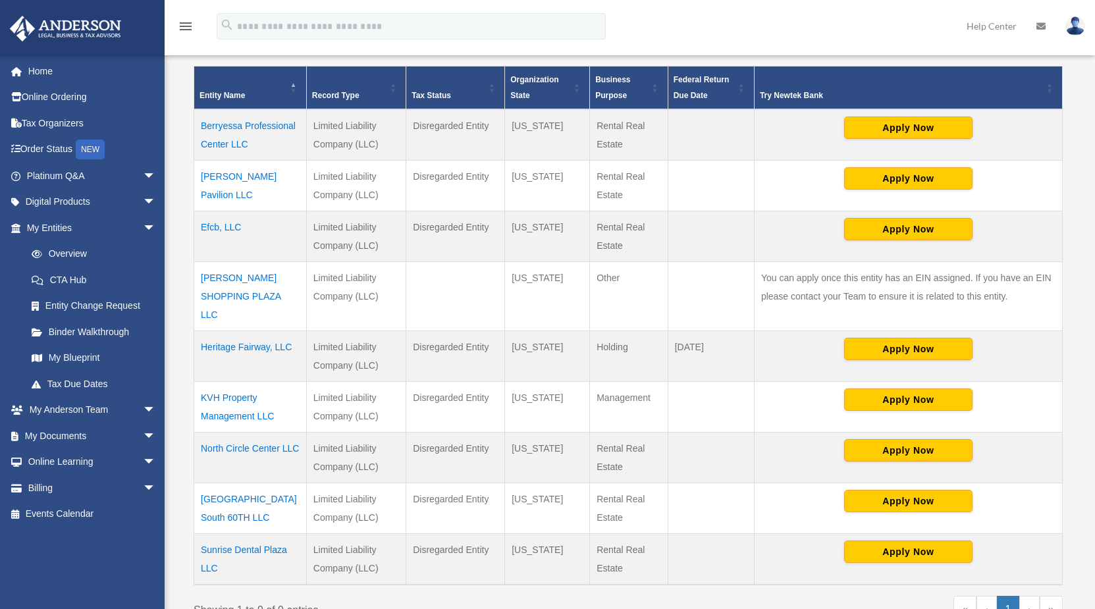
scroll to position [269, 0]
click at [119, 436] on link "My Documents arrow_drop_down" at bounding box center [92, 436] width 167 height 26
click at [143, 434] on span "arrow_drop_down" at bounding box center [156, 436] width 26 height 27
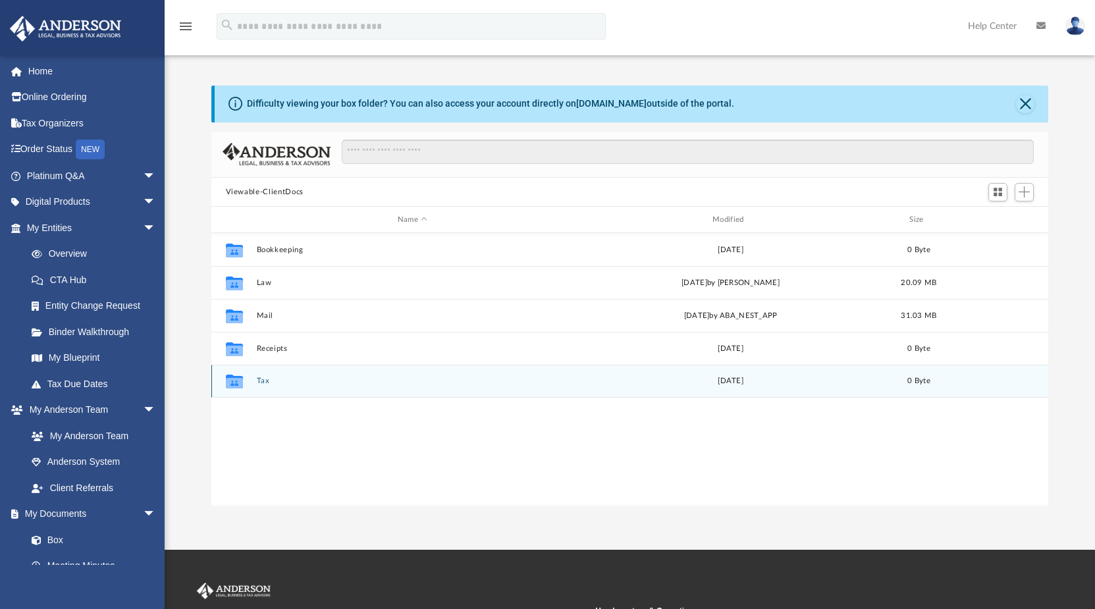
scroll to position [288, 826]
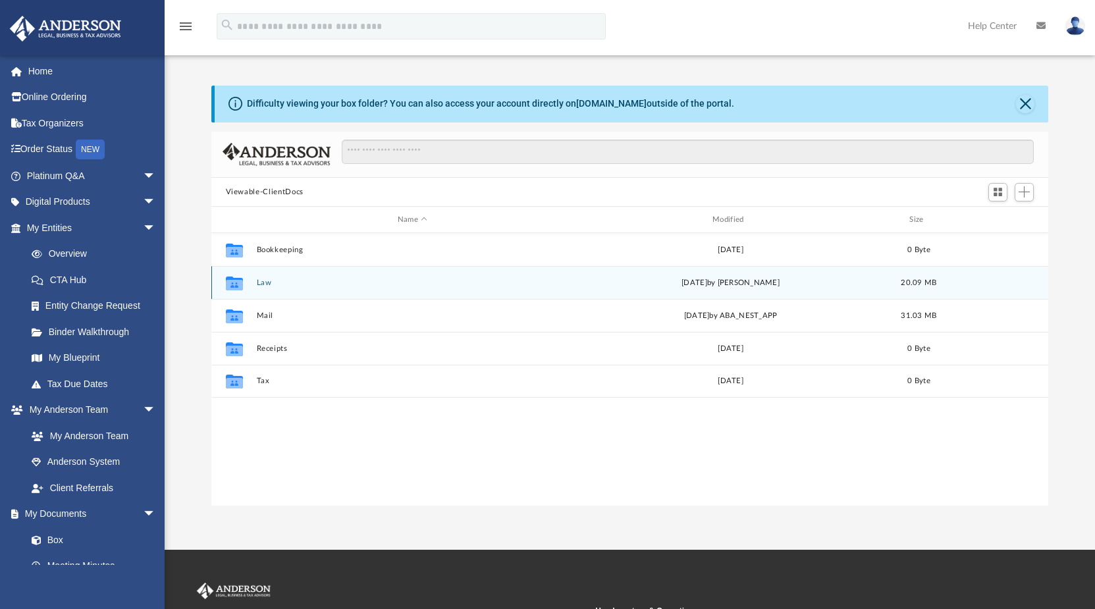
click at [267, 280] on button "Law" at bounding box center [412, 282] width 312 height 9
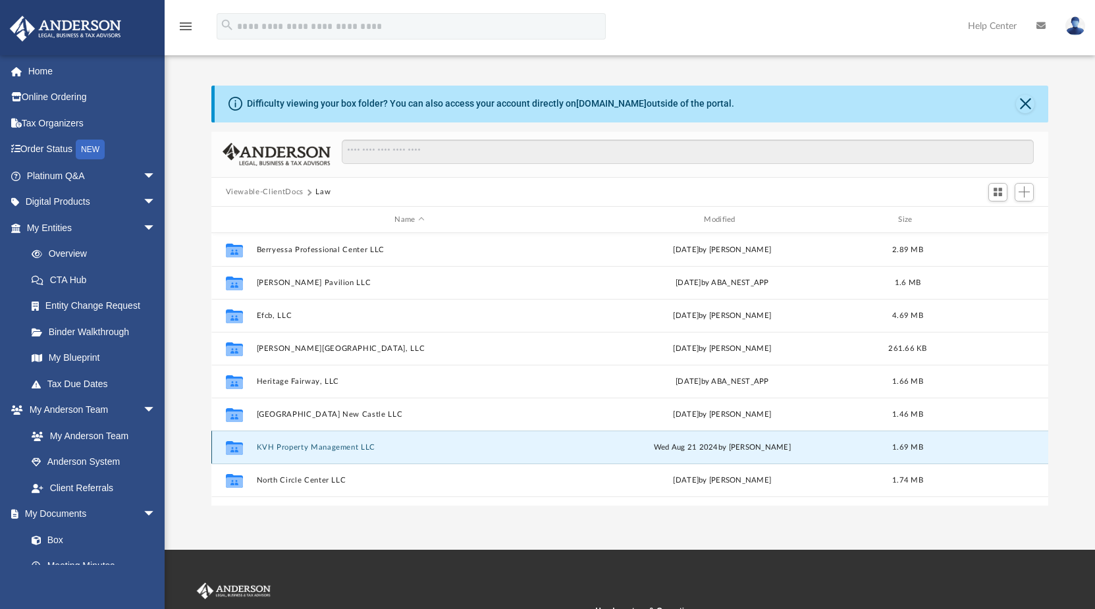
click at [299, 449] on button "KVH Property Management LLC" at bounding box center [409, 447] width 307 height 9
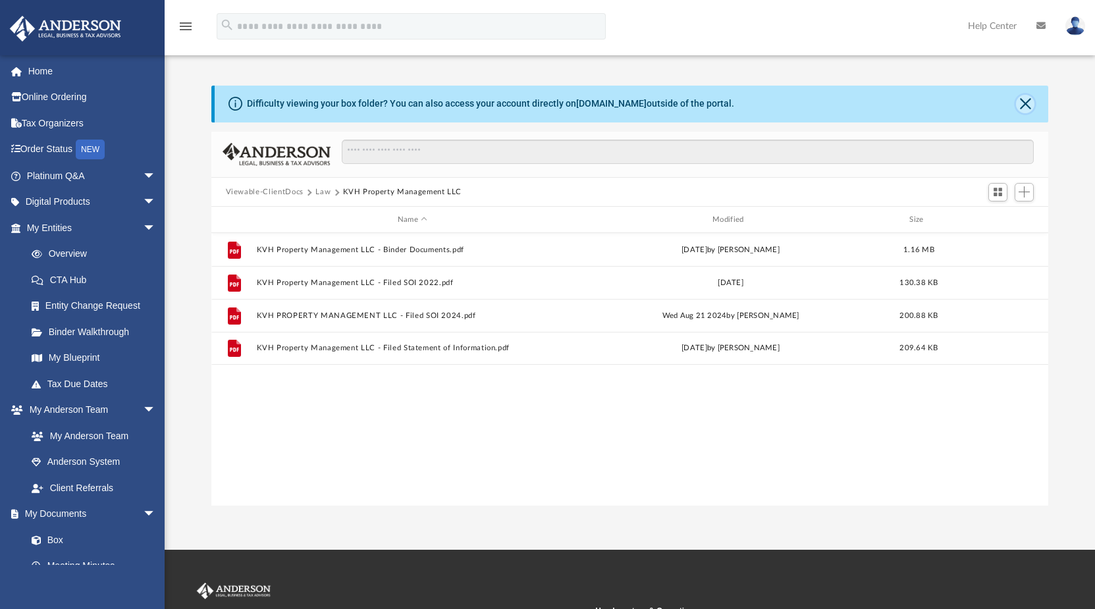
click at [1026, 103] on button "Close" at bounding box center [1025, 104] width 18 height 18
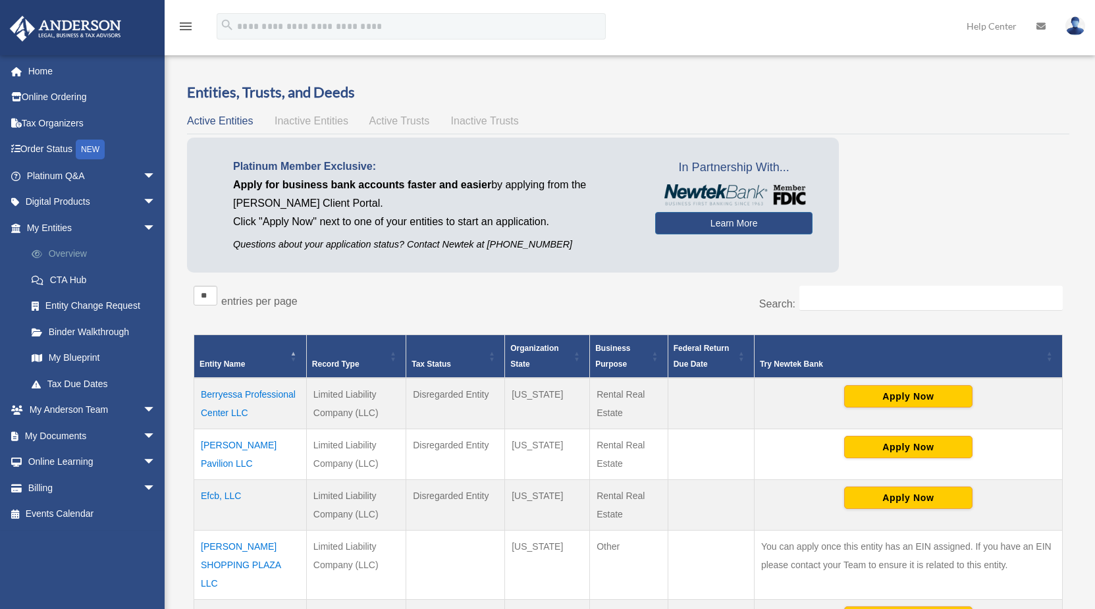
scroll to position [269, 0]
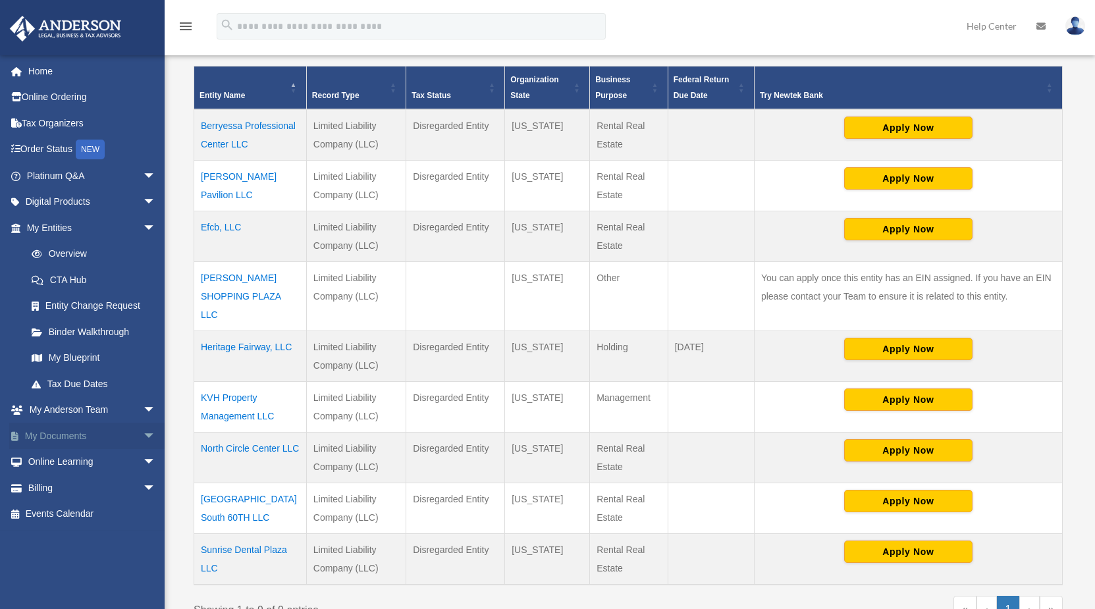
click at [89, 435] on link "My Documents arrow_drop_down" at bounding box center [92, 436] width 167 height 26
click at [143, 433] on span "arrow_drop_down" at bounding box center [156, 436] width 26 height 27
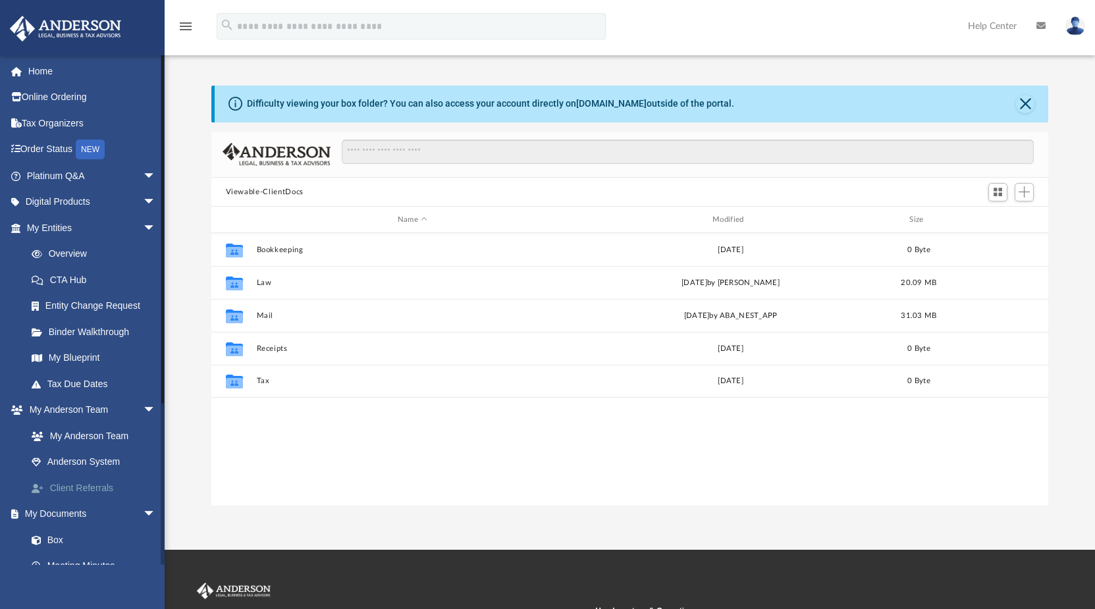
scroll to position [288, 826]
click at [54, 540] on link "Box" at bounding box center [96, 540] width 157 height 26
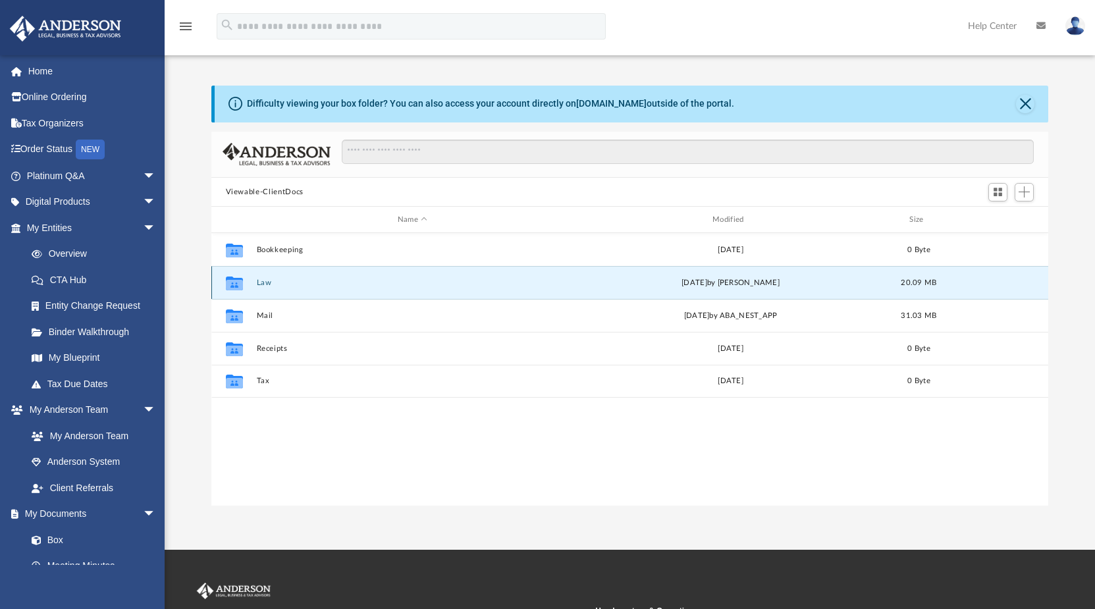
click at [276, 286] on button "Law" at bounding box center [412, 282] width 312 height 9
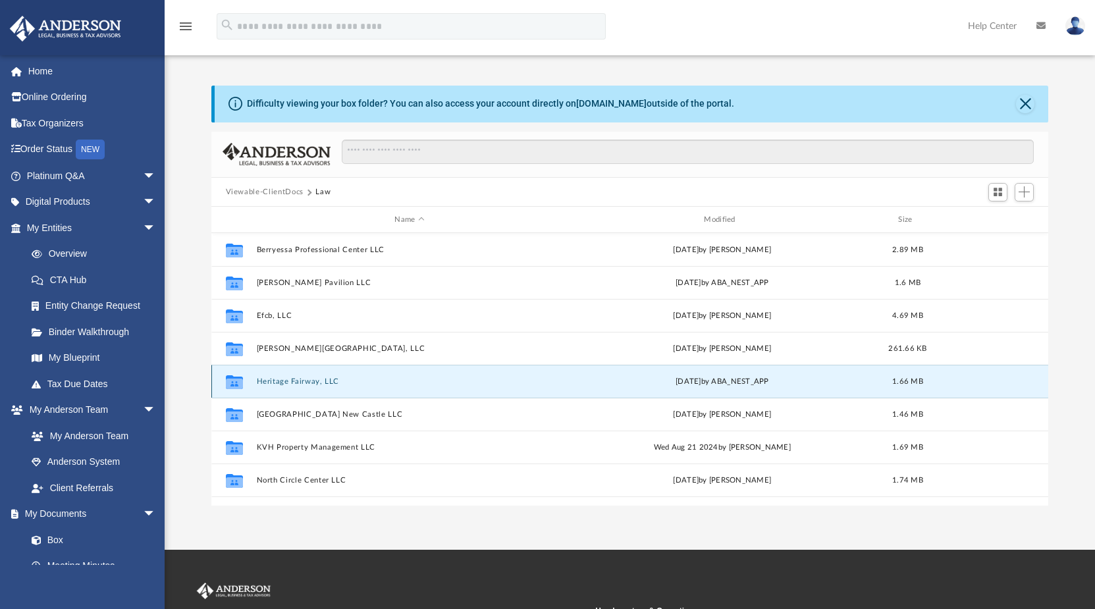
click at [282, 378] on button "Heritage Fairway, LLC" at bounding box center [409, 381] width 307 height 9
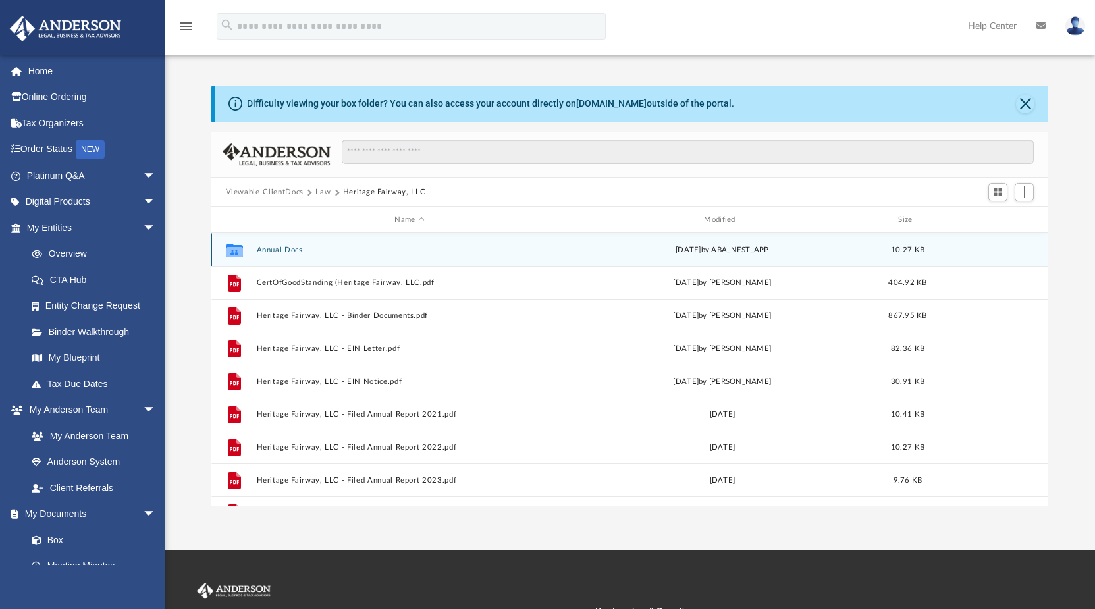
click at [274, 249] on button "Annual Docs" at bounding box center [409, 250] width 307 height 9
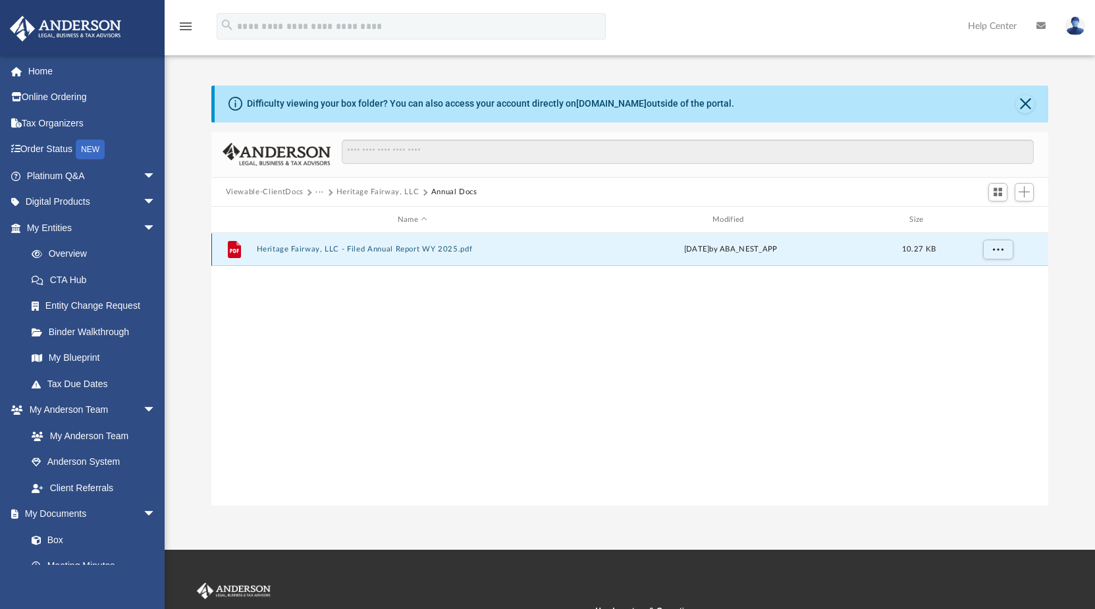
click at [376, 247] on button "Heritage Fairway, LLC - Filed Annual Report WY 2025.pdf" at bounding box center [412, 249] width 312 height 9
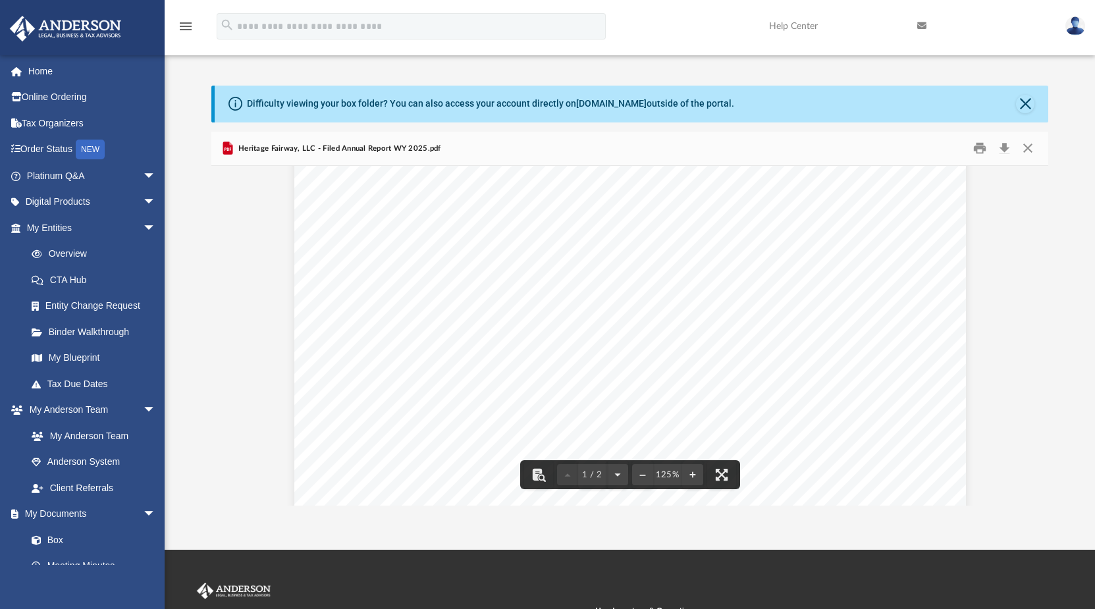
scroll to position [0, 0]
click at [1029, 104] on button "Close" at bounding box center [1025, 104] width 18 height 18
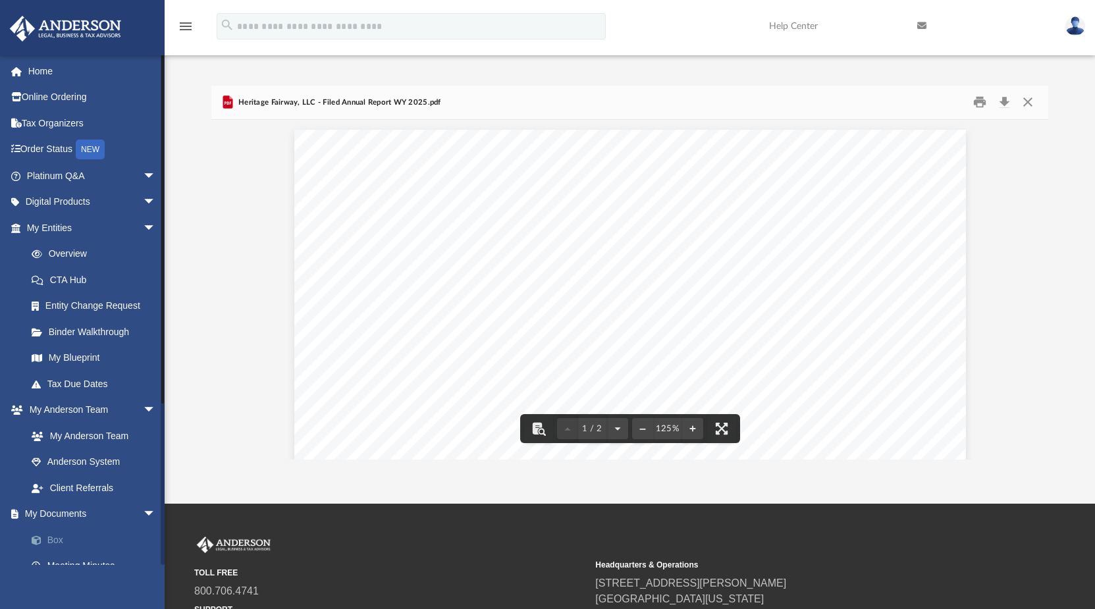
click at [57, 545] on link "Box" at bounding box center [96, 540] width 157 height 26
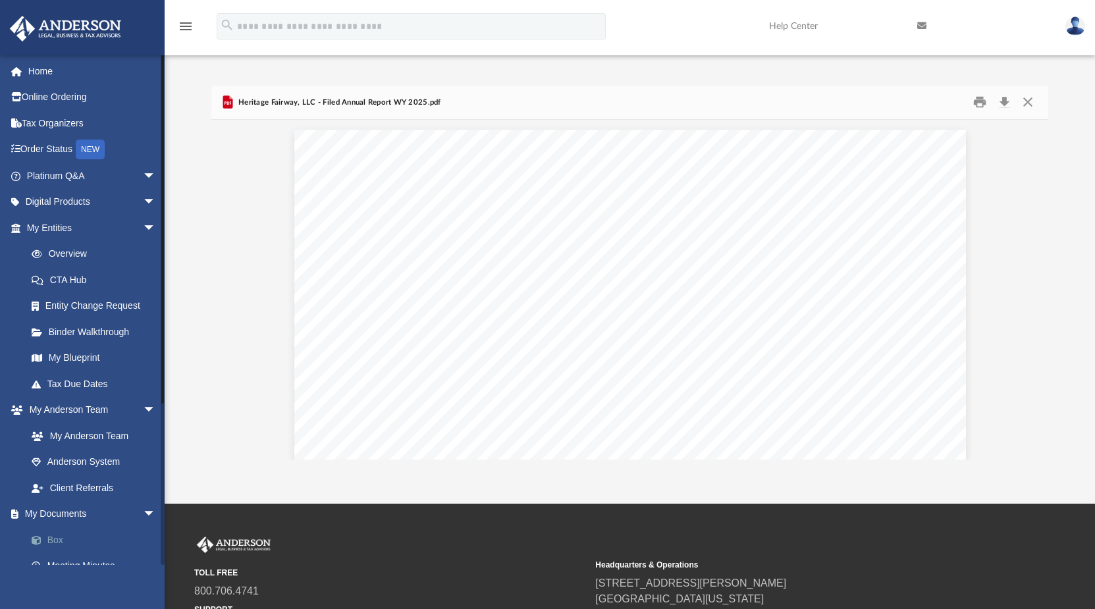
click at [57, 540] on link "Box" at bounding box center [96, 540] width 157 height 26
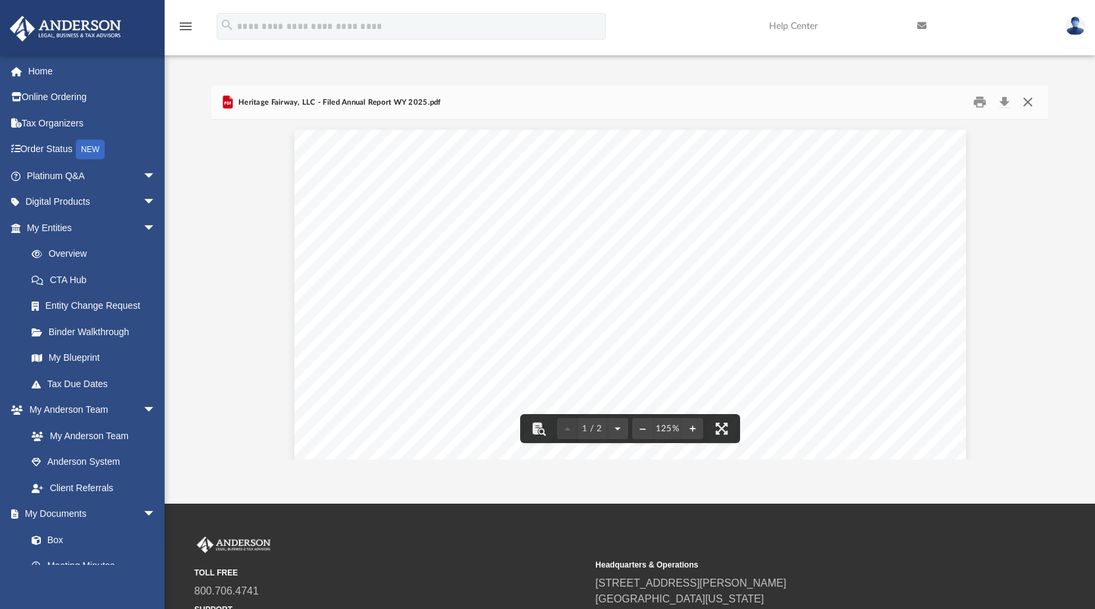
click at [1029, 103] on button "Close" at bounding box center [1028, 102] width 24 height 20
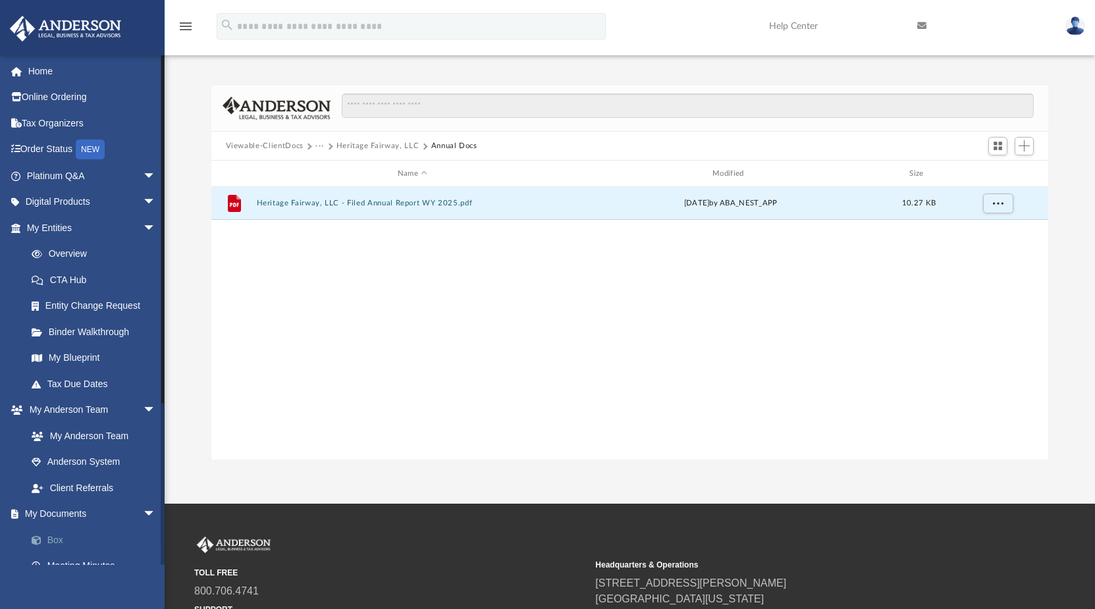
click at [51, 542] on link "Box" at bounding box center [96, 540] width 157 height 26
click at [60, 536] on link "Box" at bounding box center [96, 540] width 157 height 26
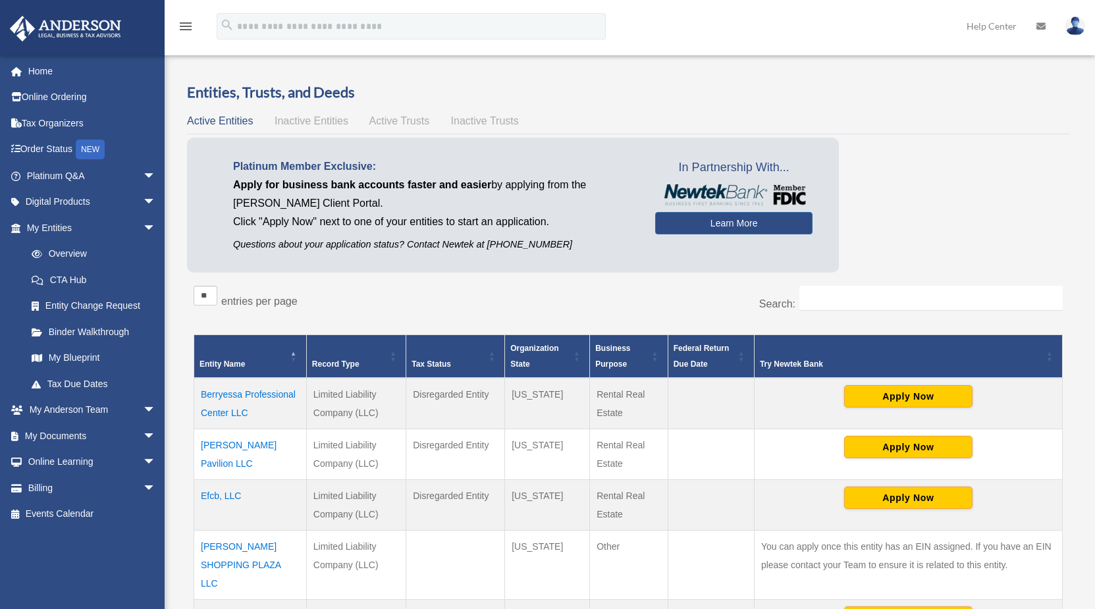
scroll to position [269, 0]
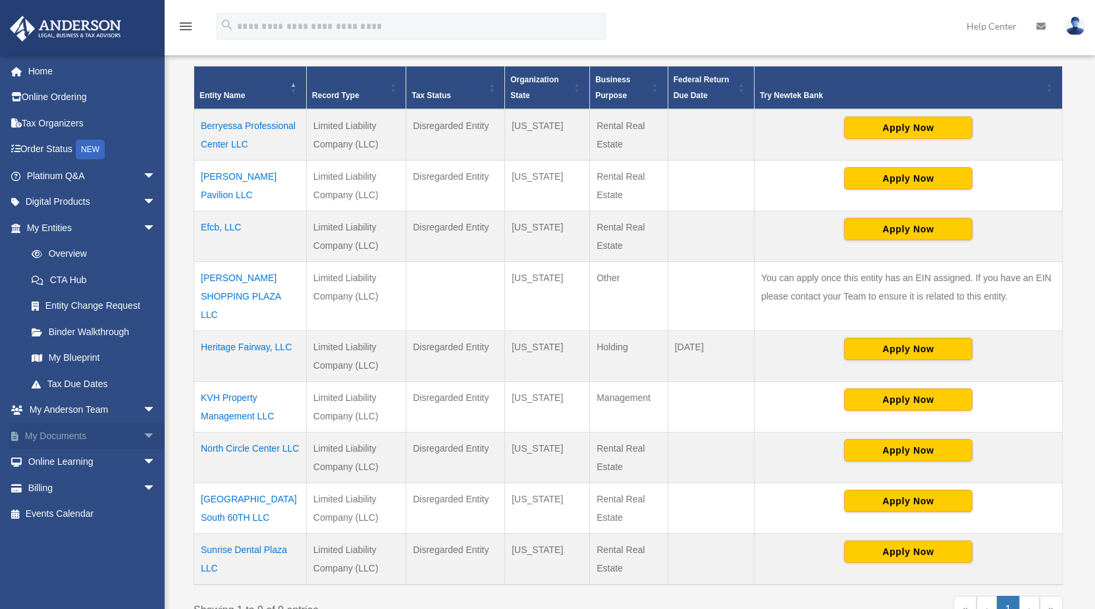
click at [89, 434] on link "My Documents arrow_drop_down" at bounding box center [92, 436] width 167 height 26
click at [75, 436] on link "My Documents arrow_drop_down" at bounding box center [92, 436] width 167 height 26
click at [143, 436] on span "arrow_drop_down" at bounding box center [156, 436] width 26 height 27
click at [55, 458] on link "Box" at bounding box center [96, 462] width 157 height 26
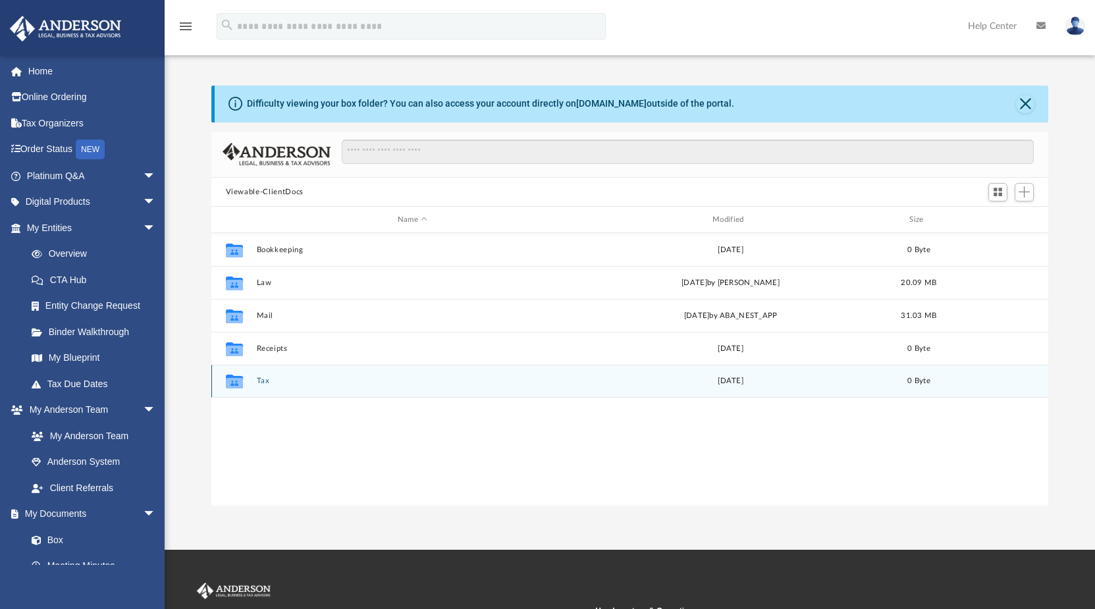
scroll to position [288, 826]
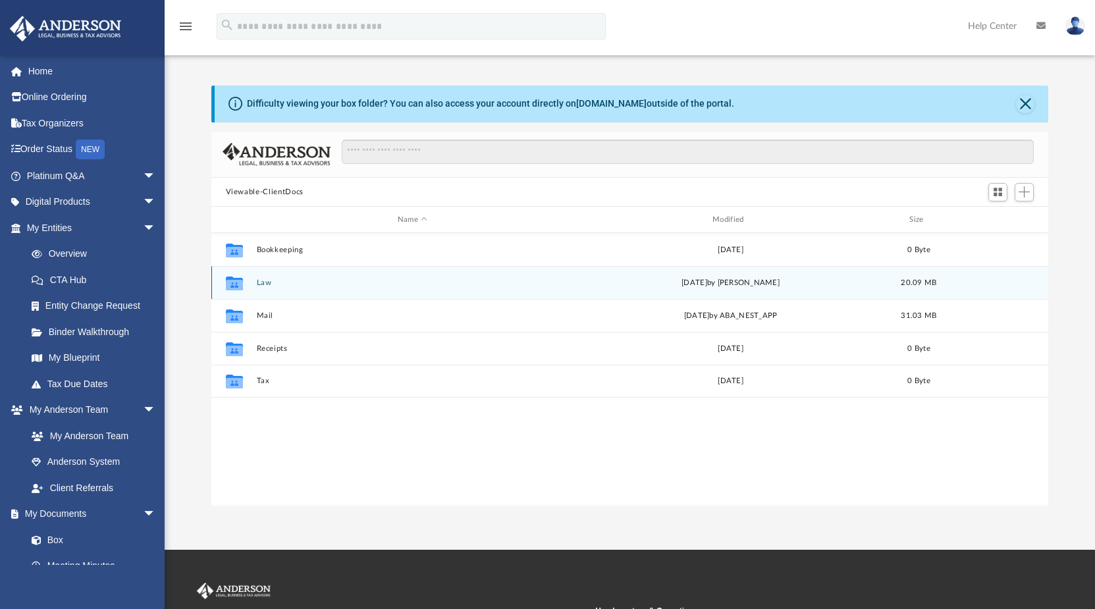
click at [268, 286] on button "Law" at bounding box center [412, 282] width 312 height 9
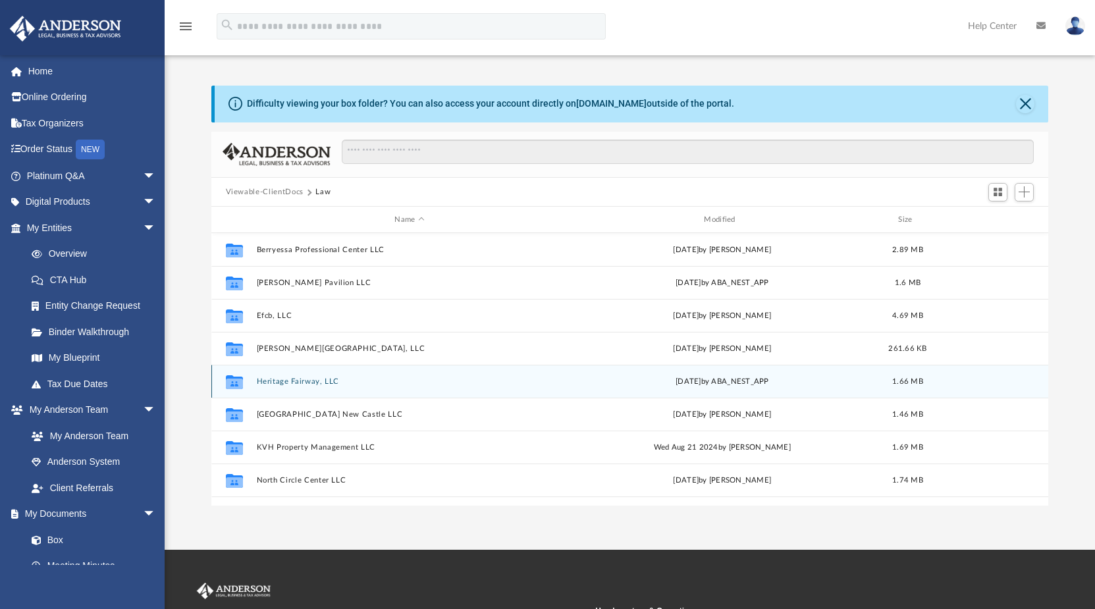
click at [301, 378] on button "Heritage Fairway, LLC" at bounding box center [409, 381] width 307 height 9
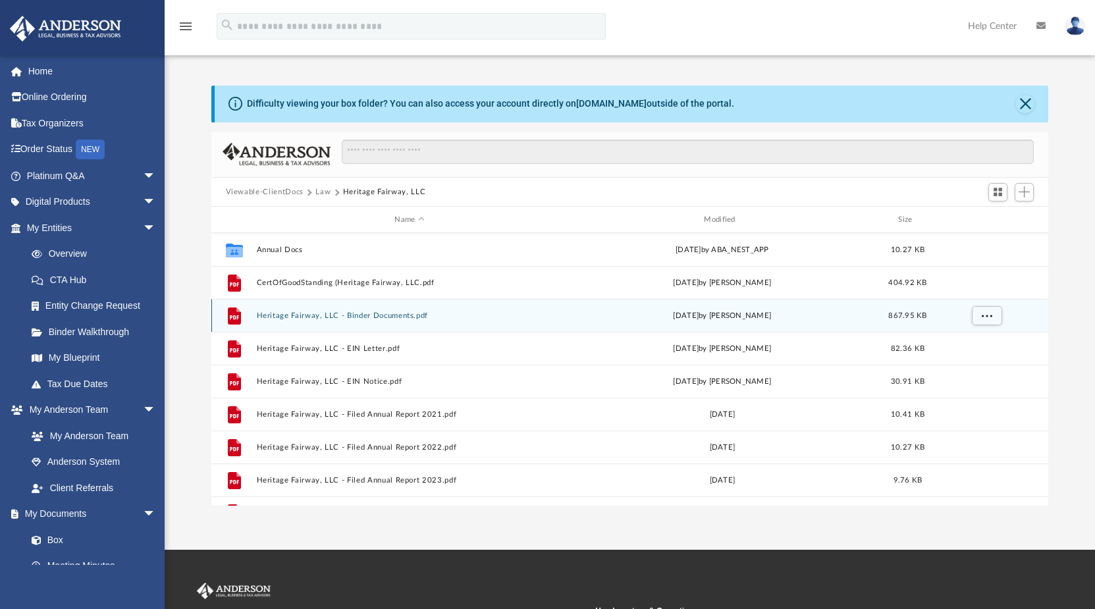
click at [330, 313] on button "Heritage Fairway, LLC - Binder Documents.pdf" at bounding box center [409, 315] width 307 height 9
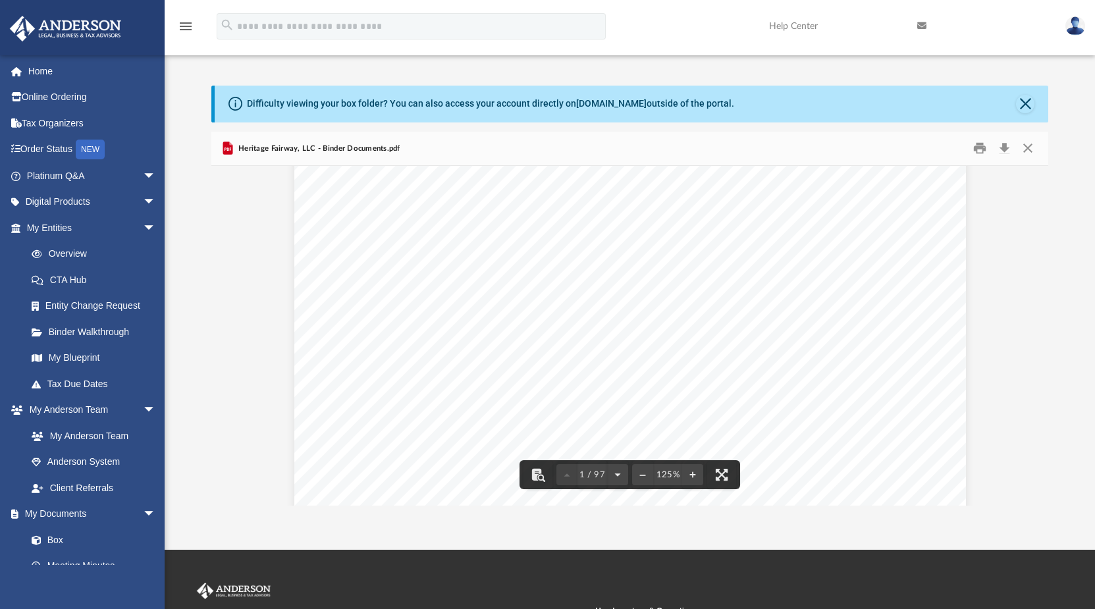
scroll to position [411, 0]
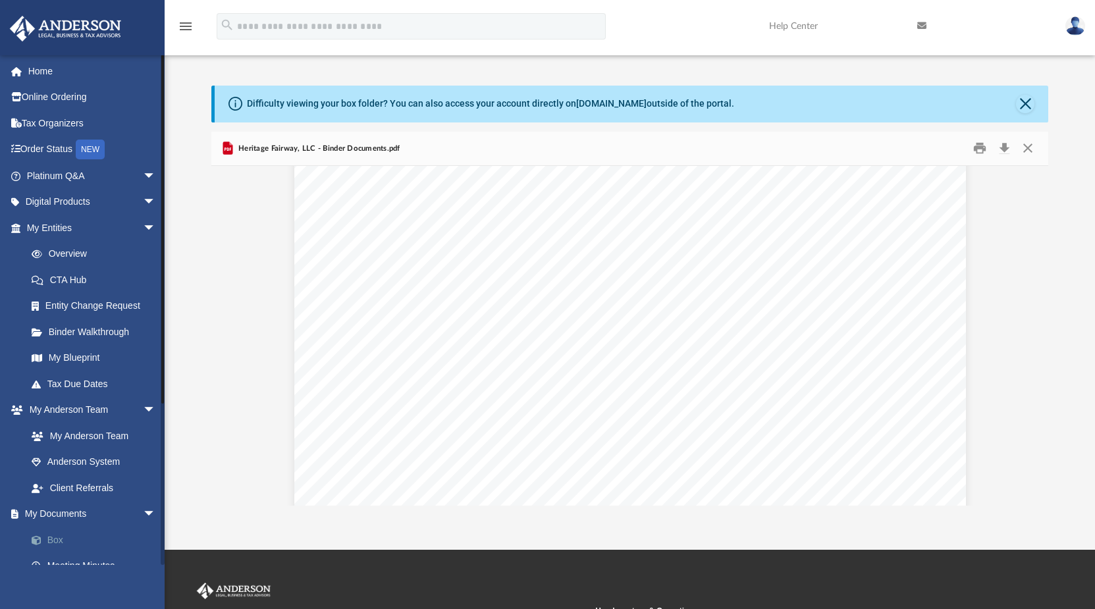
click at [55, 538] on link "Box" at bounding box center [96, 540] width 157 height 26
click at [57, 538] on link "Box" at bounding box center [96, 540] width 157 height 26
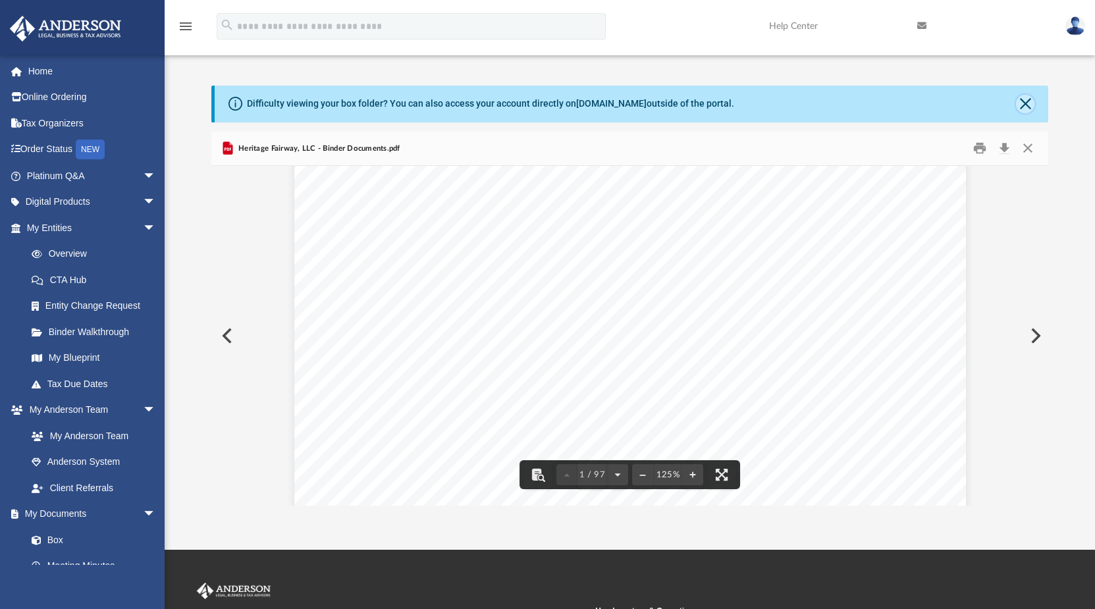
click at [1025, 99] on button "Close" at bounding box center [1025, 104] width 18 height 18
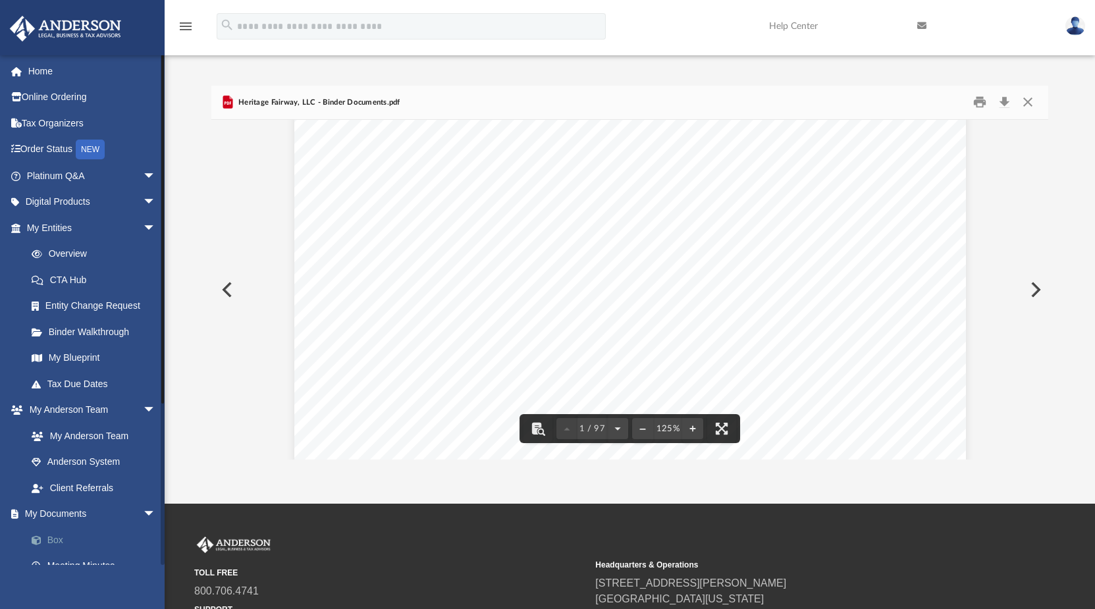
click at [54, 540] on link "Box" at bounding box center [96, 540] width 157 height 26
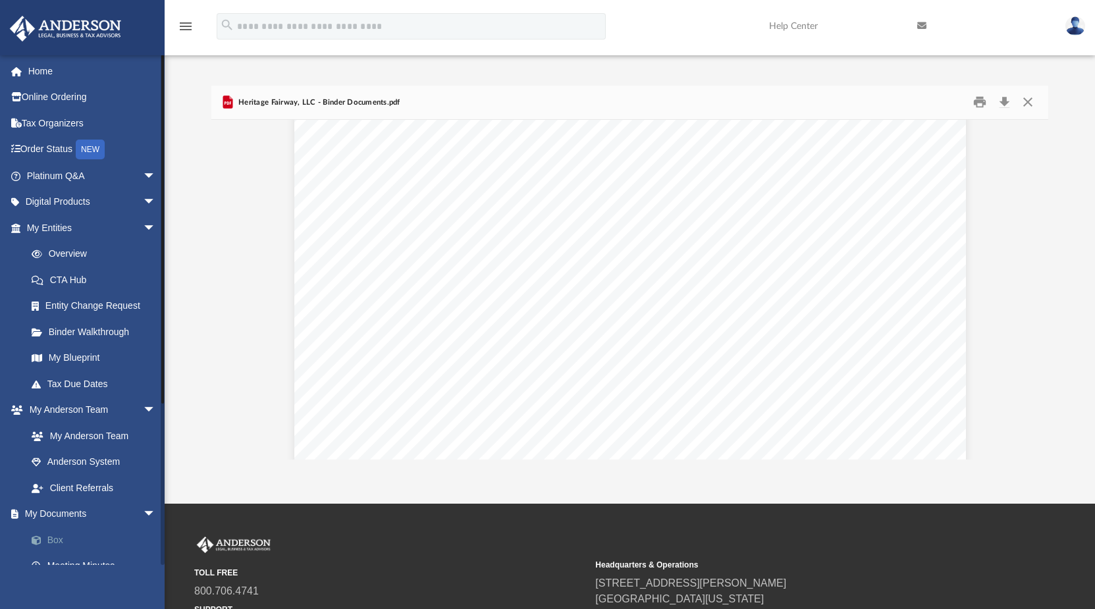
click at [50, 540] on link "Box" at bounding box center [96, 540] width 157 height 26
click at [66, 537] on link "Box" at bounding box center [96, 540] width 157 height 26
click at [58, 541] on link "Box" at bounding box center [96, 540] width 157 height 26
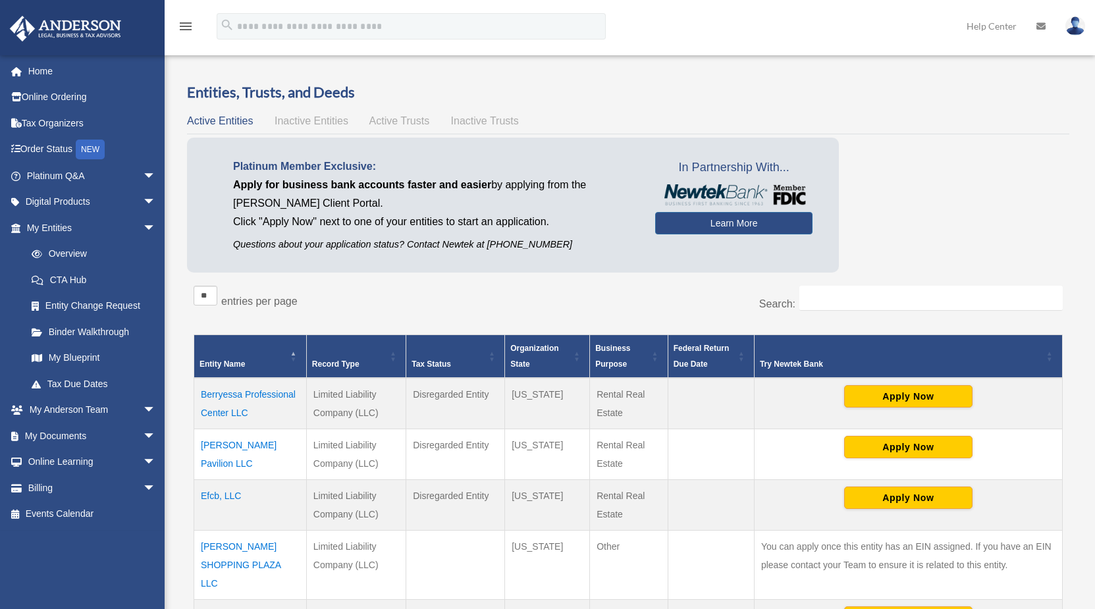
scroll to position [269, 0]
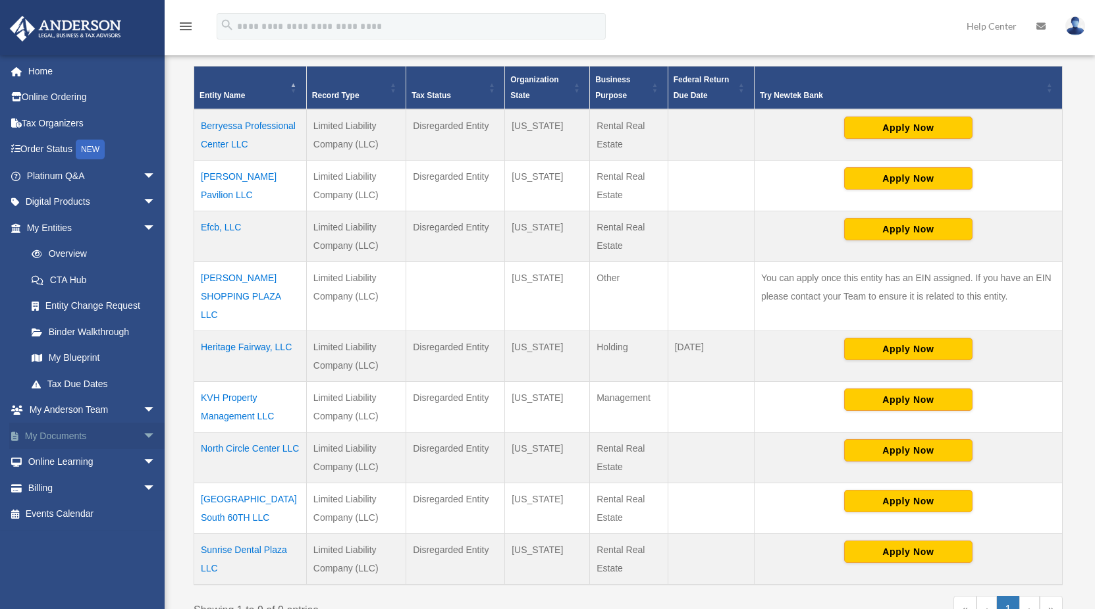
click at [60, 434] on link "My Documents arrow_drop_down" at bounding box center [92, 436] width 167 height 26
click at [143, 431] on span "arrow_drop_down" at bounding box center [156, 436] width 26 height 27
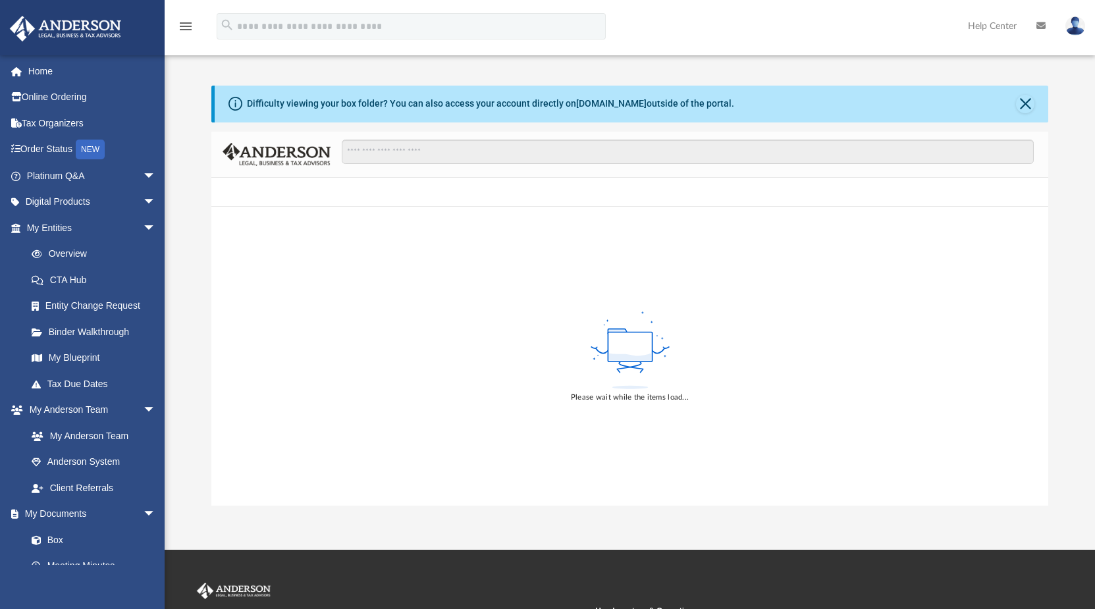
click at [64, 462] on link "Anderson System" at bounding box center [93, 462] width 151 height 26
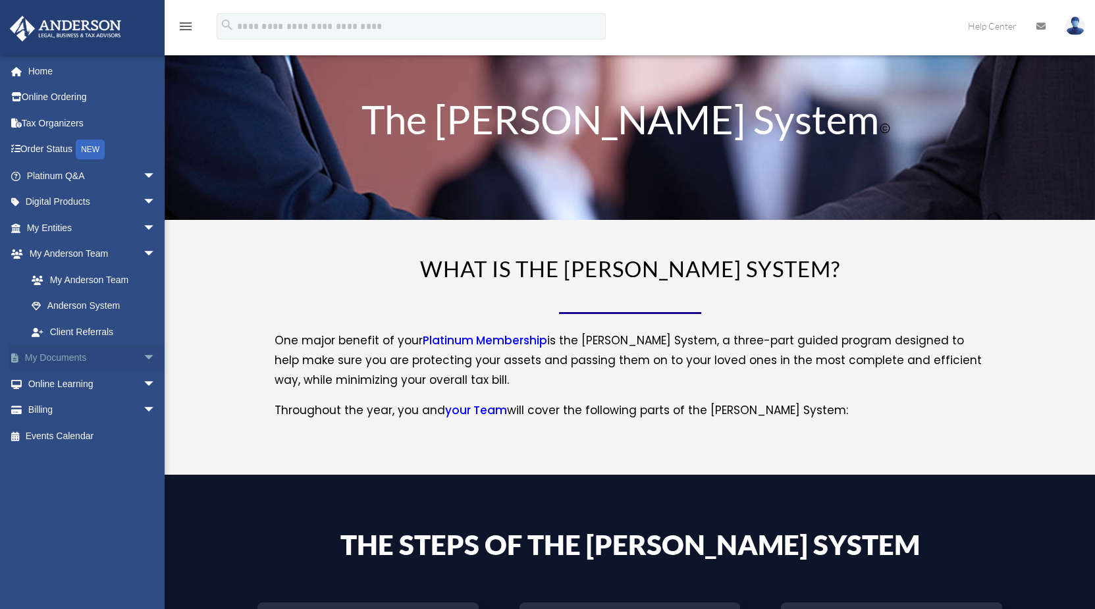
click at [88, 352] on link "My Documents arrow_drop_down" at bounding box center [92, 358] width 167 height 26
click at [77, 356] on link "My Documents arrow_drop_down" at bounding box center [92, 358] width 167 height 26
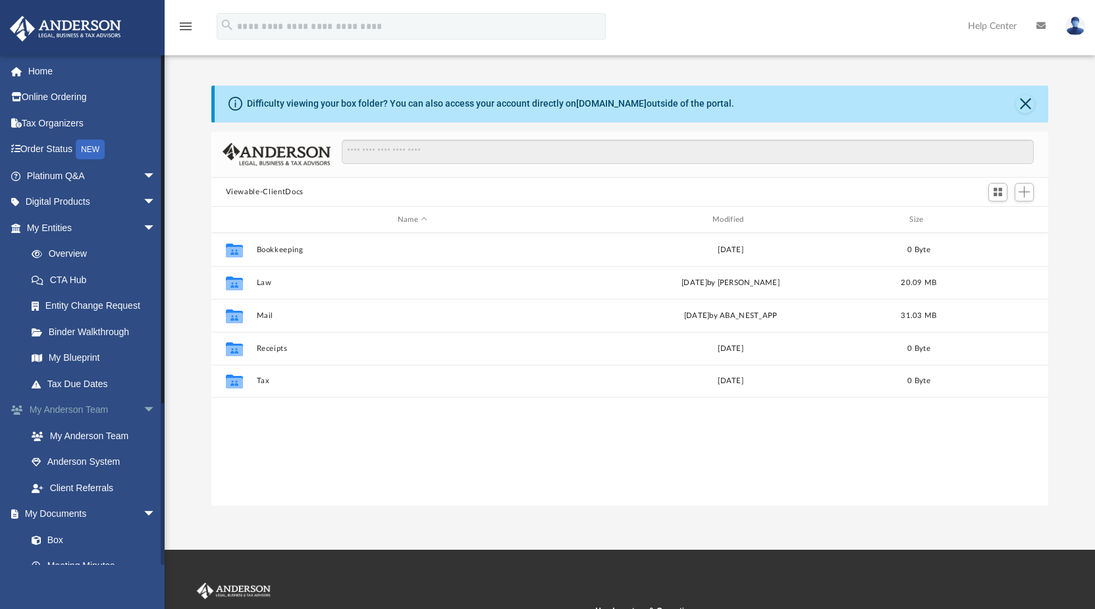
scroll to position [288, 826]
click at [56, 539] on link "Box" at bounding box center [96, 540] width 157 height 26
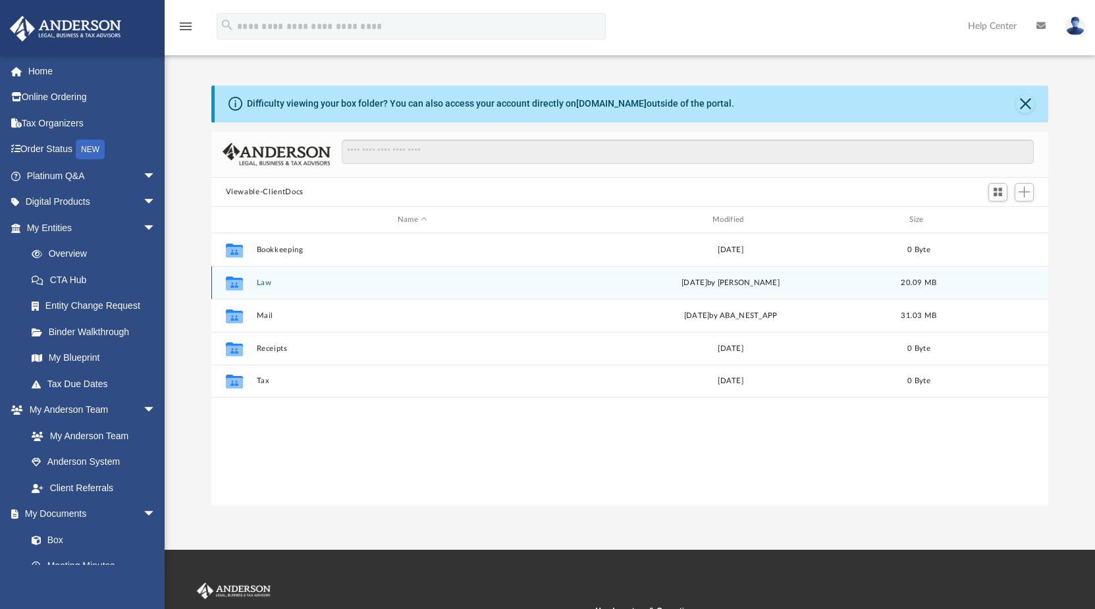
click at [271, 280] on button "Law" at bounding box center [412, 282] width 312 height 9
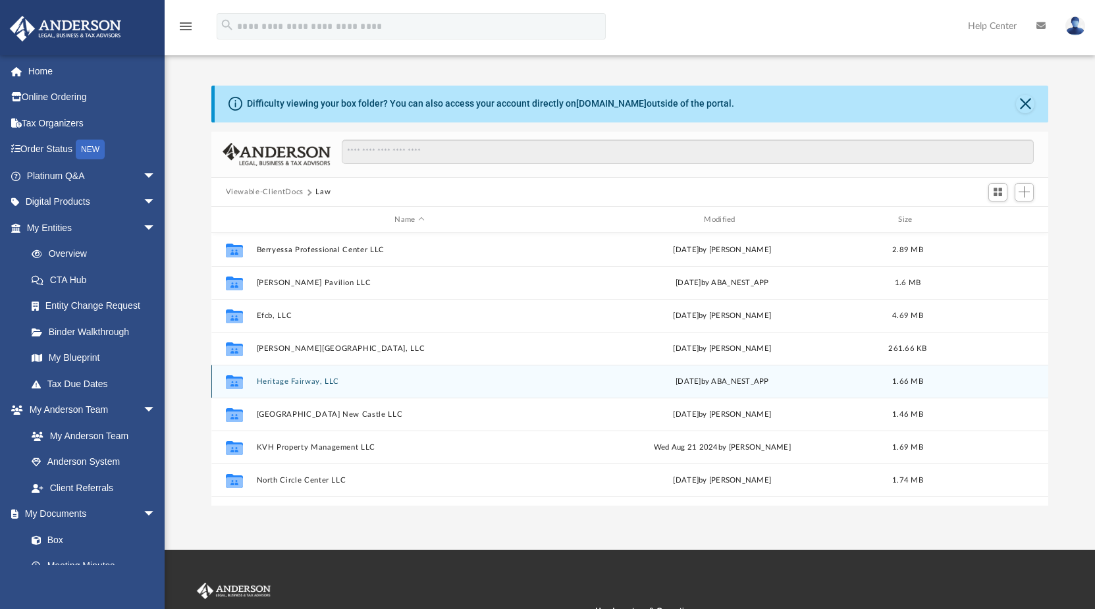
click at [273, 378] on button "Heritage Fairway, LLC" at bounding box center [409, 381] width 307 height 9
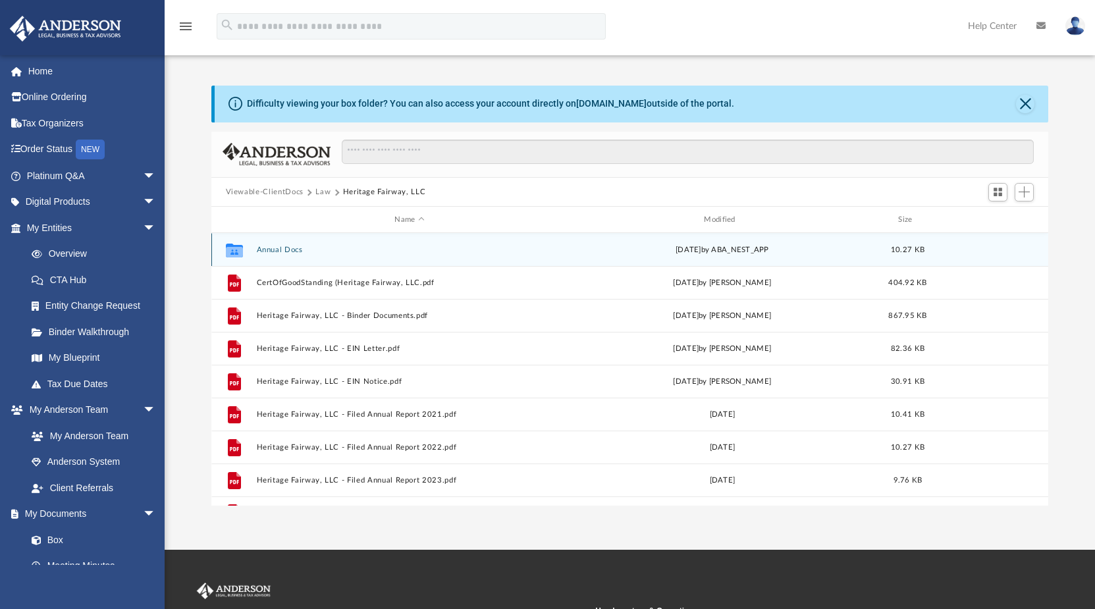
scroll to position [24, 0]
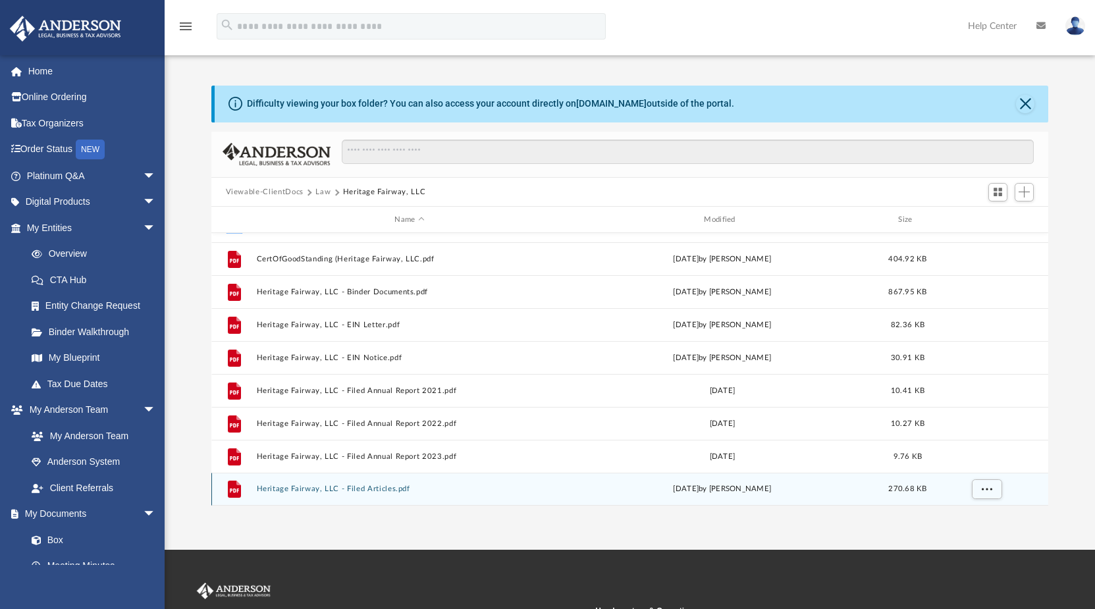
click at [388, 490] on button "Heritage Fairway, LLC - Filed Articles.pdf" at bounding box center [409, 488] width 307 height 9
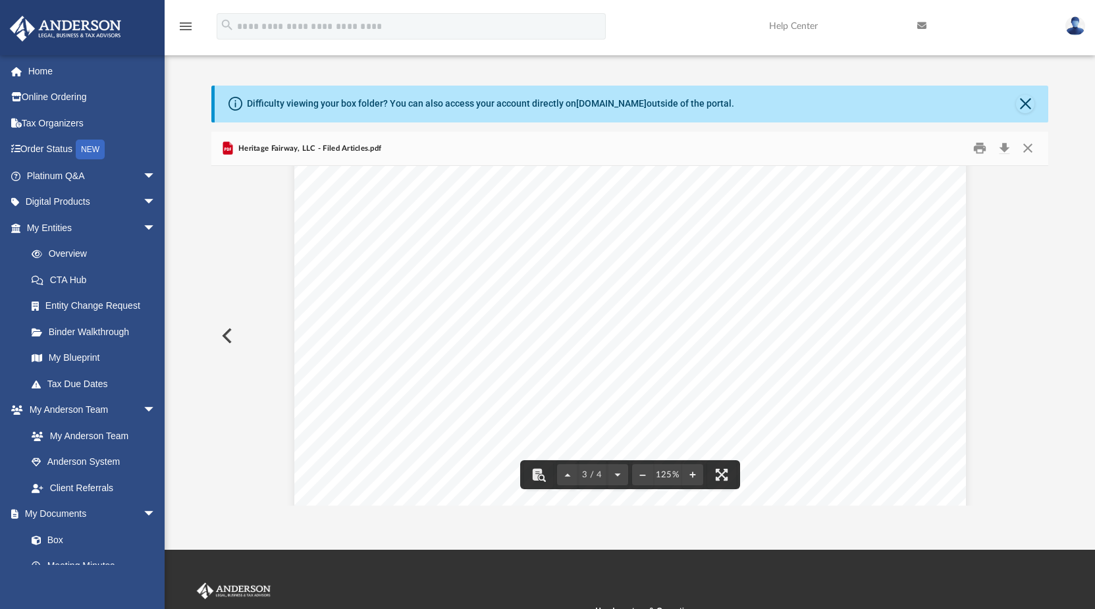
scroll to position [2002, 0]
click at [1002, 147] on button "Download" at bounding box center [1004, 148] width 24 height 20
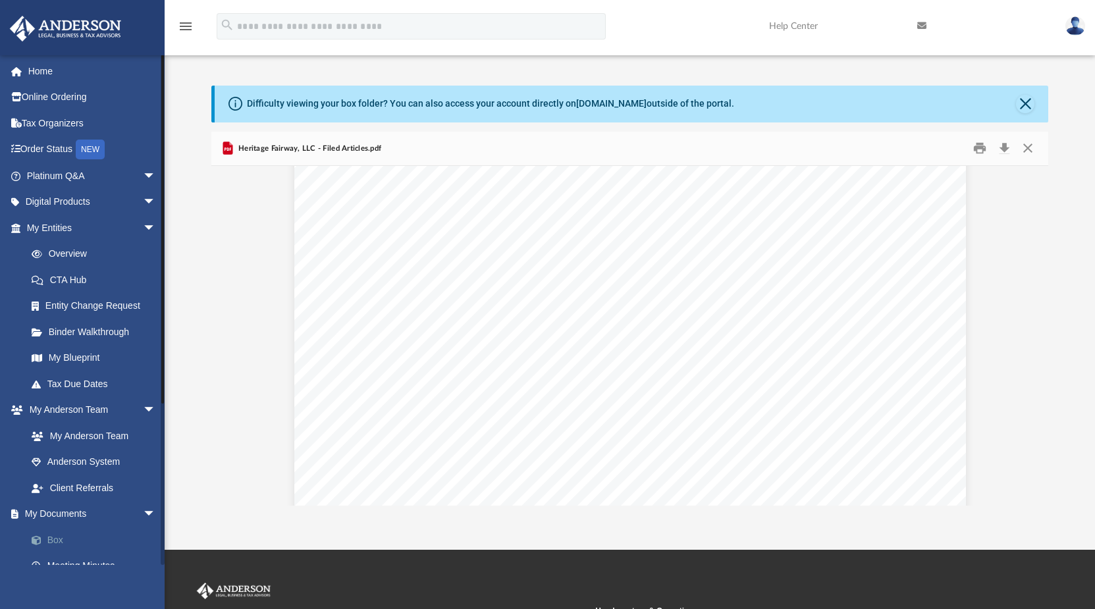
click at [57, 538] on link "Box" at bounding box center [96, 540] width 157 height 26
click at [65, 538] on link "Box" at bounding box center [96, 540] width 157 height 26
click at [56, 538] on link "Box" at bounding box center [96, 540] width 157 height 26
click at [58, 538] on link "Box" at bounding box center [96, 540] width 157 height 26
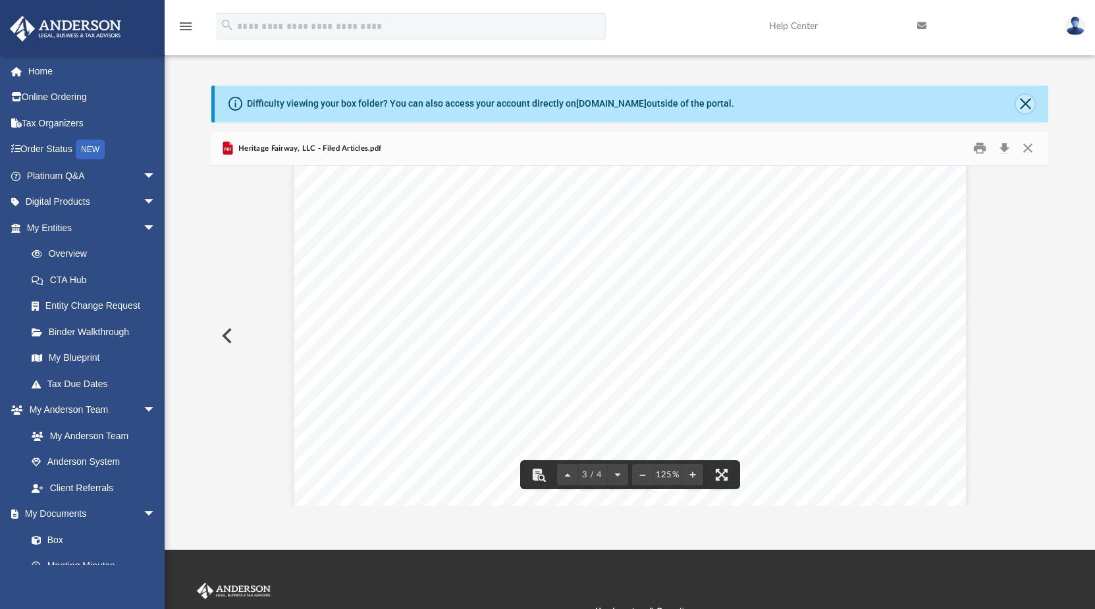
click at [1024, 99] on button "Close" at bounding box center [1025, 104] width 18 height 18
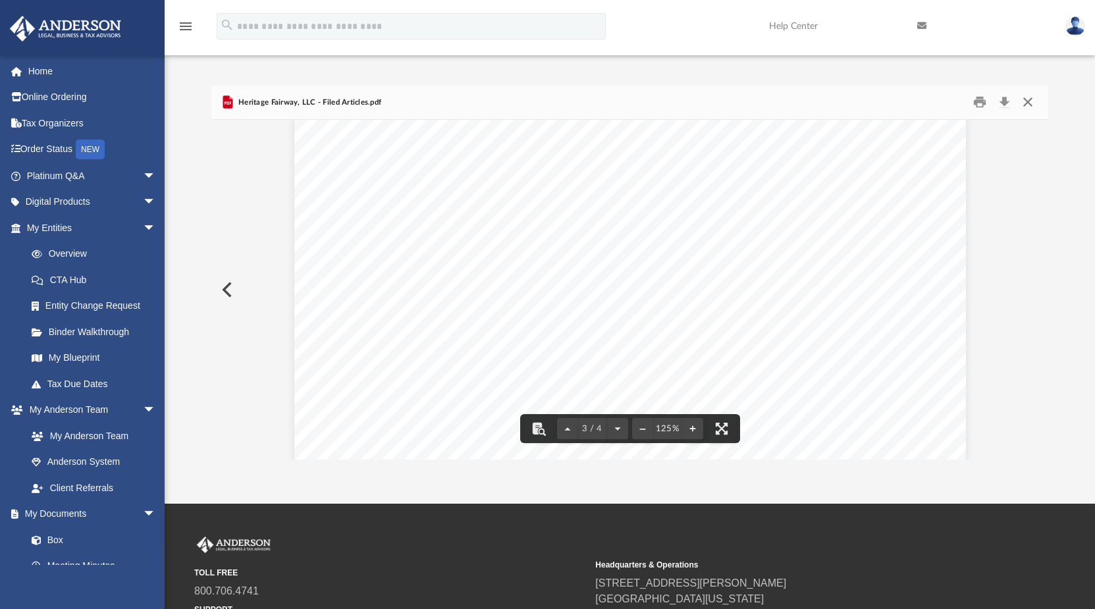
click at [1027, 103] on button "Close" at bounding box center [1028, 102] width 24 height 20
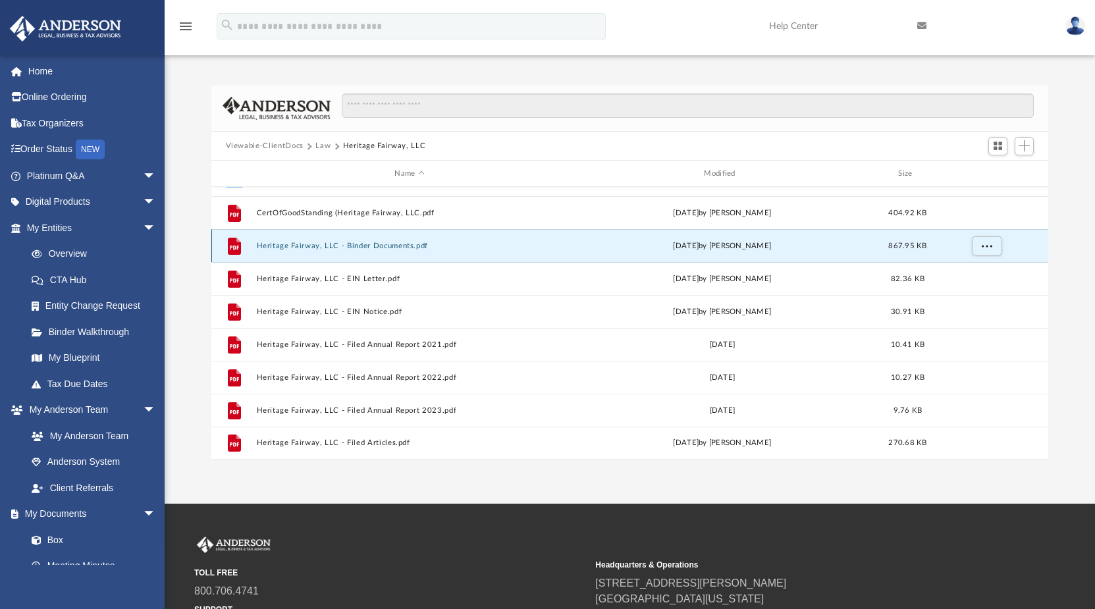
click at [290, 246] on button "Heritage Fairway, LLC - Binder Documents.pdf" at bounding box center [409, 246] width 307 height 9
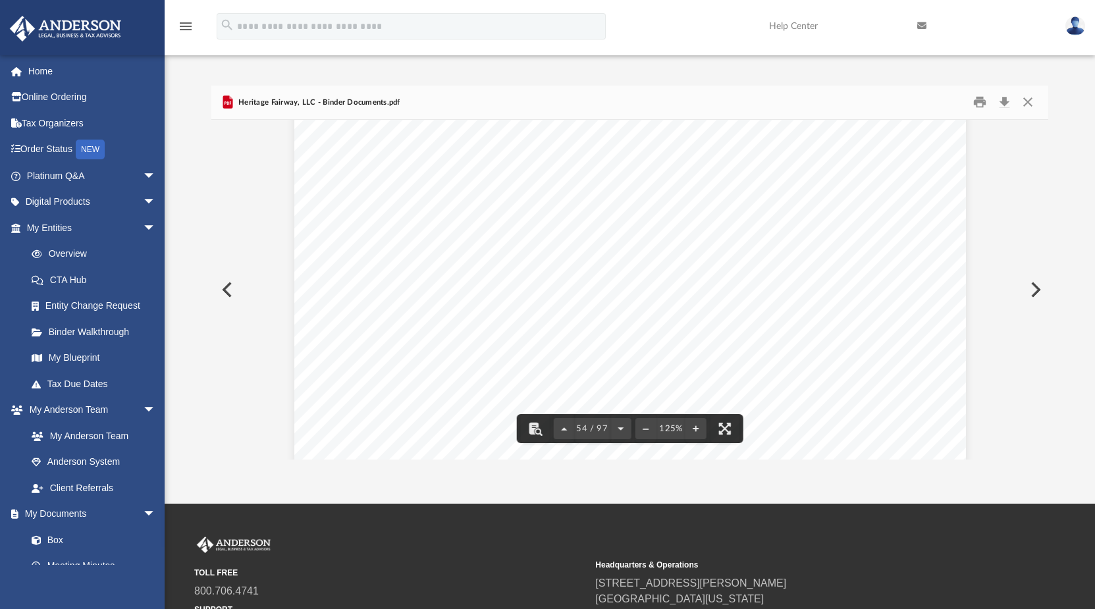
scroll to position [47538, 0]
click at [1004, 99] on button "Download" at bounding box center [1004, 102] width 24 height 20
